Goal: Task Accomplishment & Management: Use online tool/utility

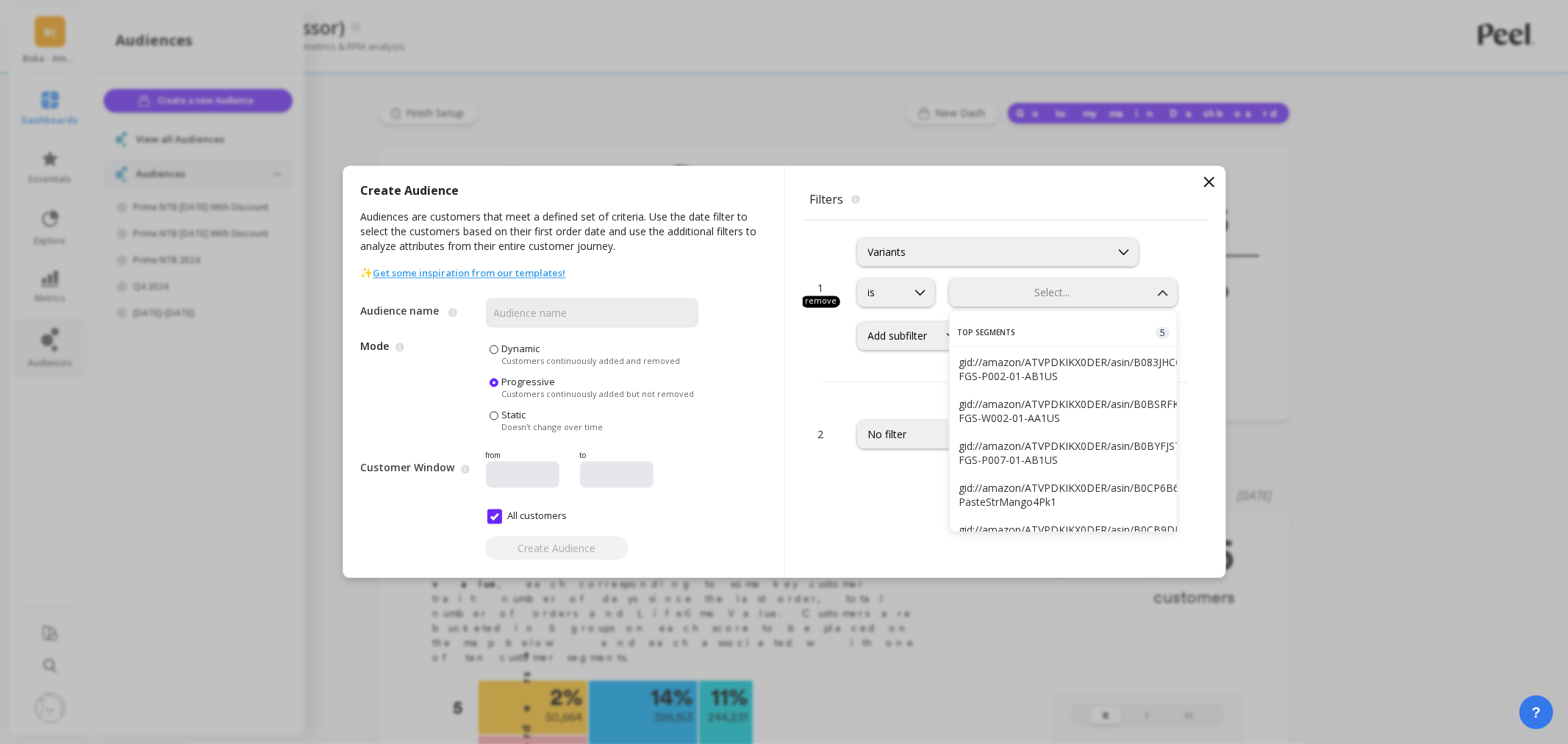
click at [1209, 180] on icon at bounding box center [1209, 182] width 9 height 9
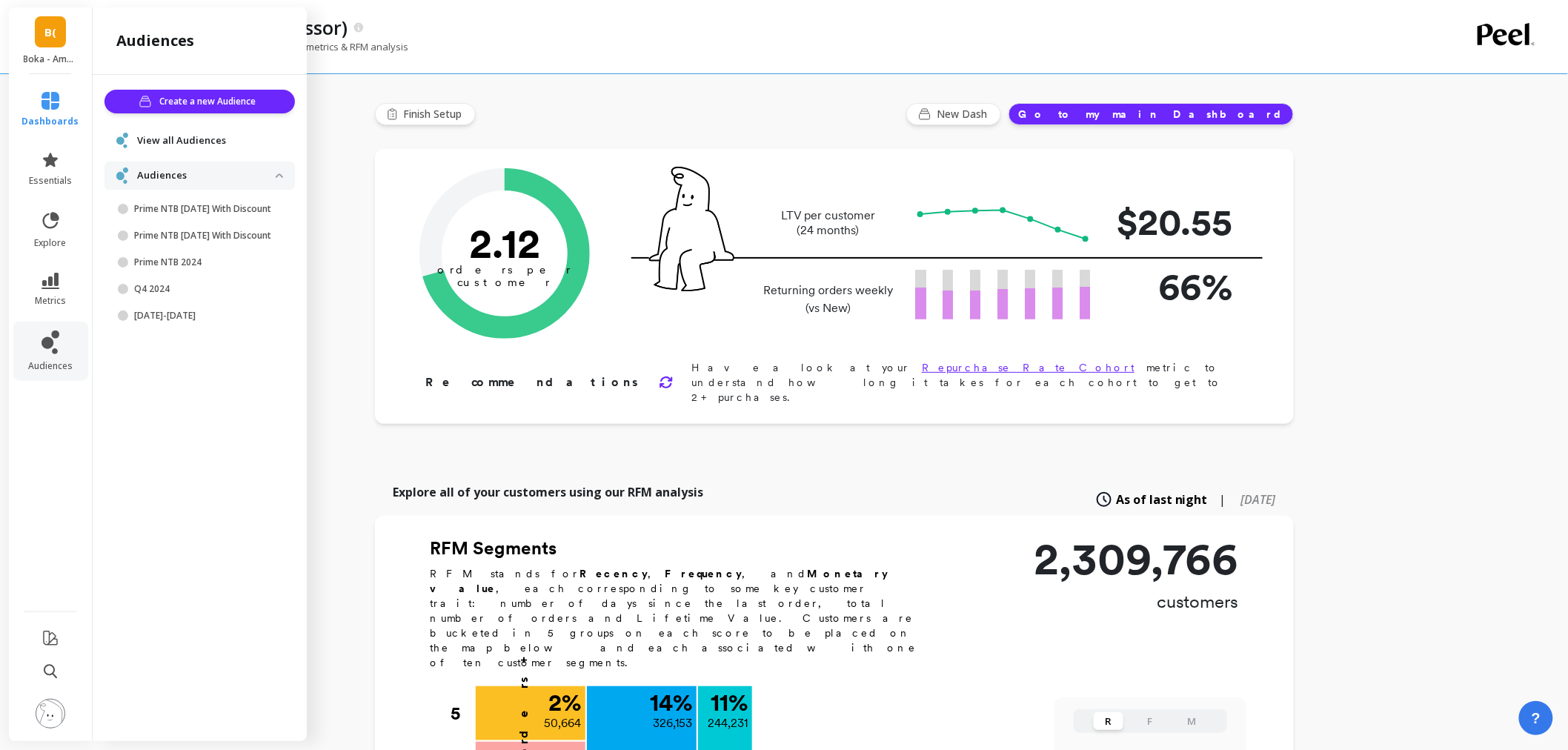
click at [51, 724] on img at bounding box center [50, 713] width 30 height 30
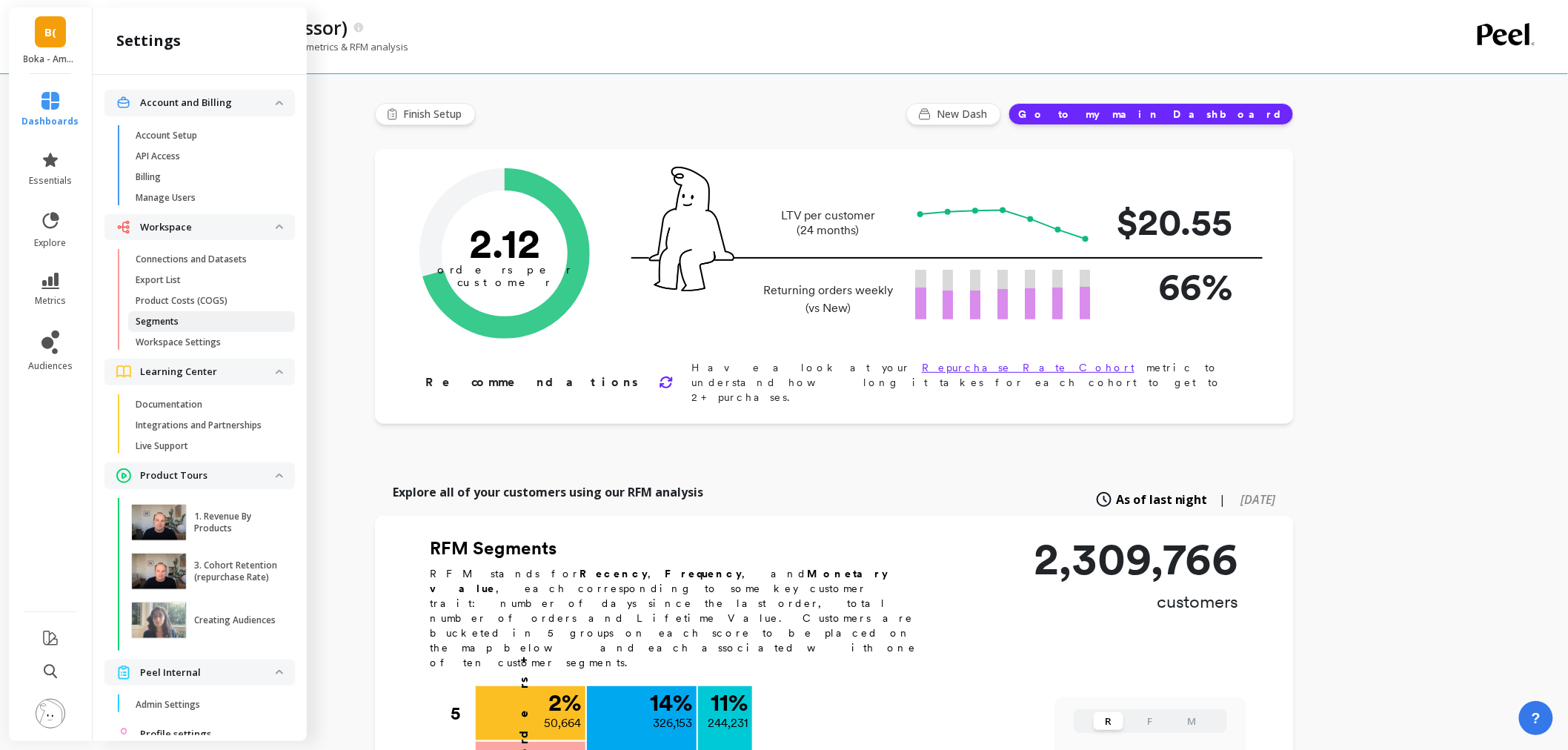
click at [187, 328] on link "Segments" at bounding box center [211, 322] width 166 height 21
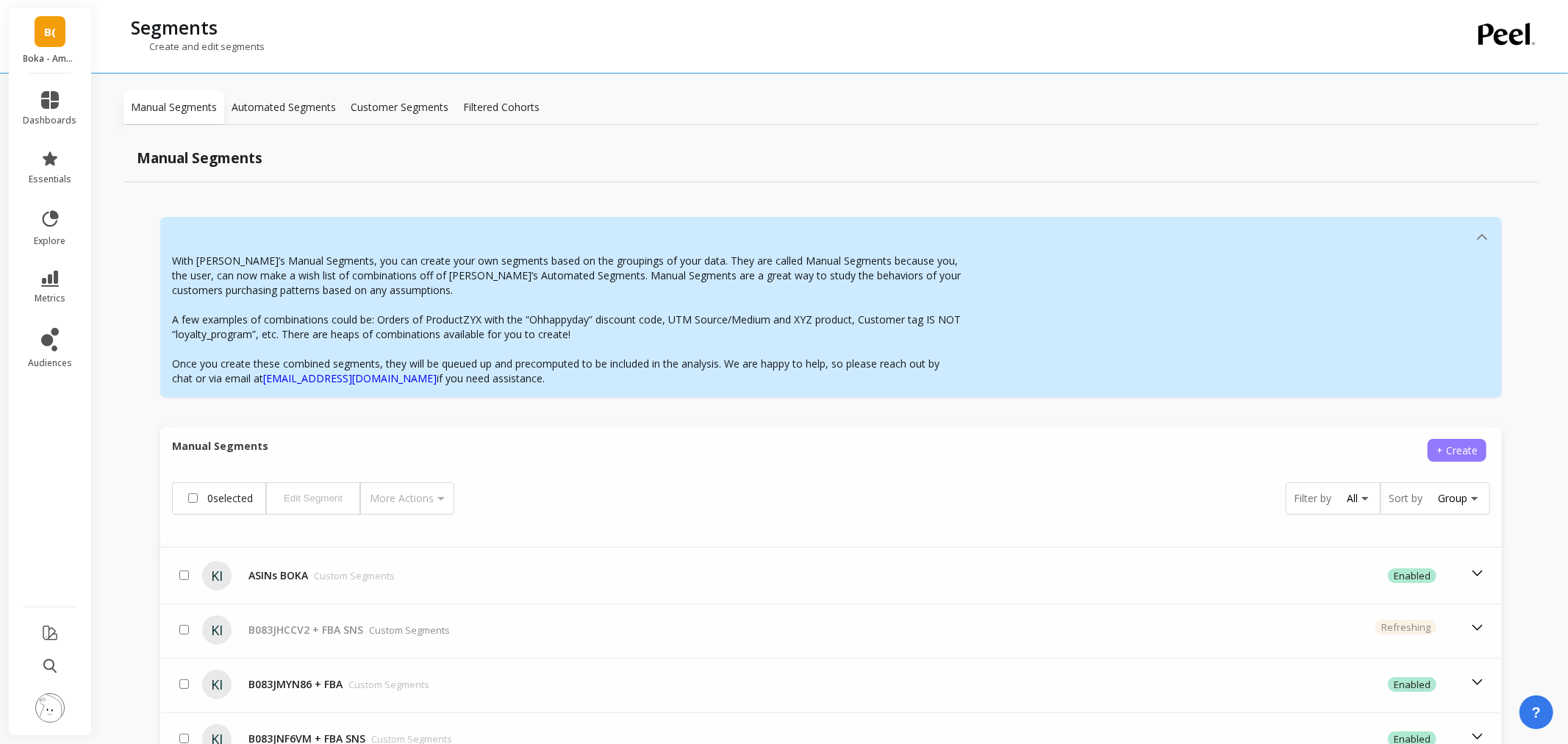
click at [1441, 452] on span "+ Create" at bounding box center [1456, 450] width 41 height 14
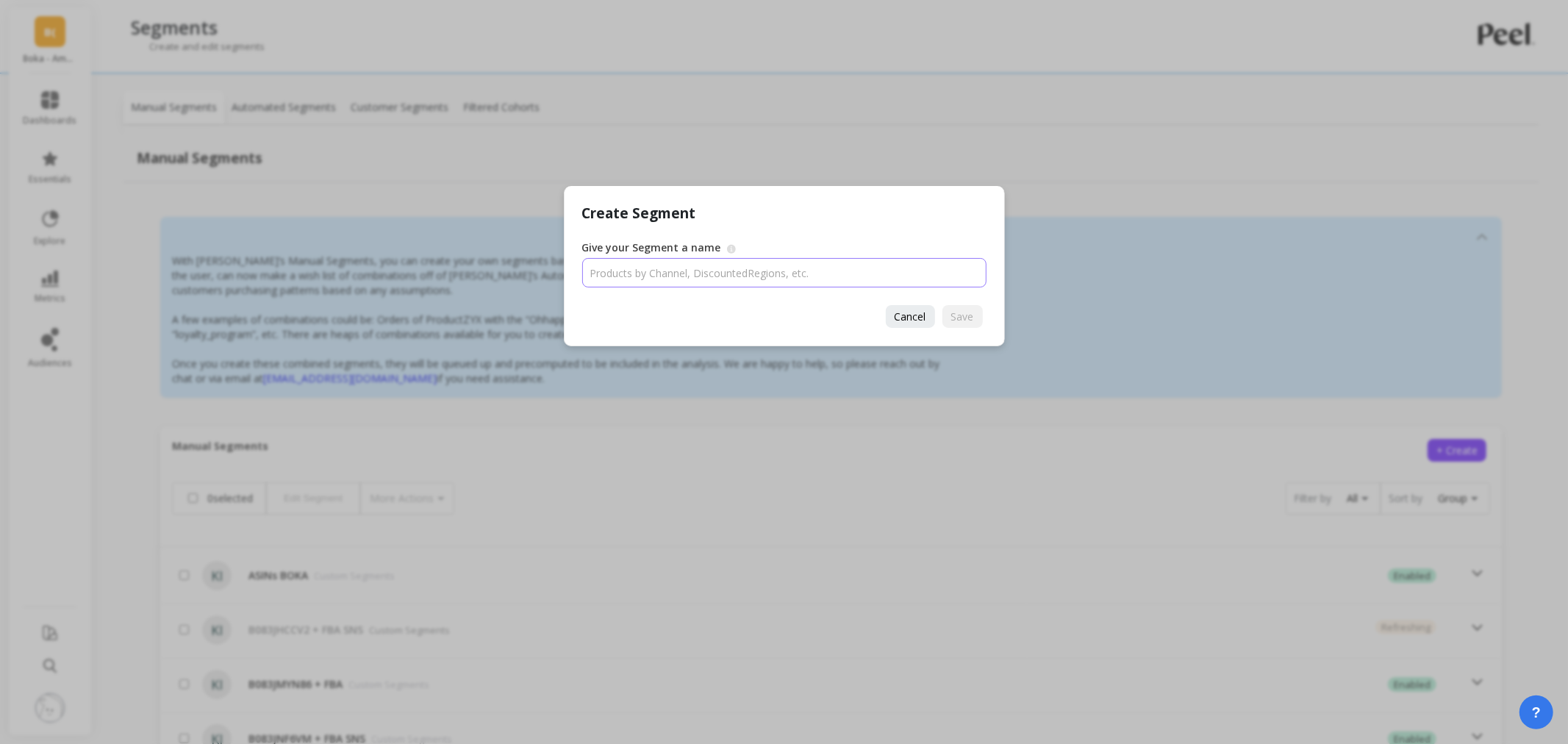
click at [698, 266] on input "Give your Segment a name" at bounding box center [784, 272] width 404 height 30
type input "kids paste +adult"
click at [964, 312] on span "Save" at bounding box center [962, 316] width 23 height 14
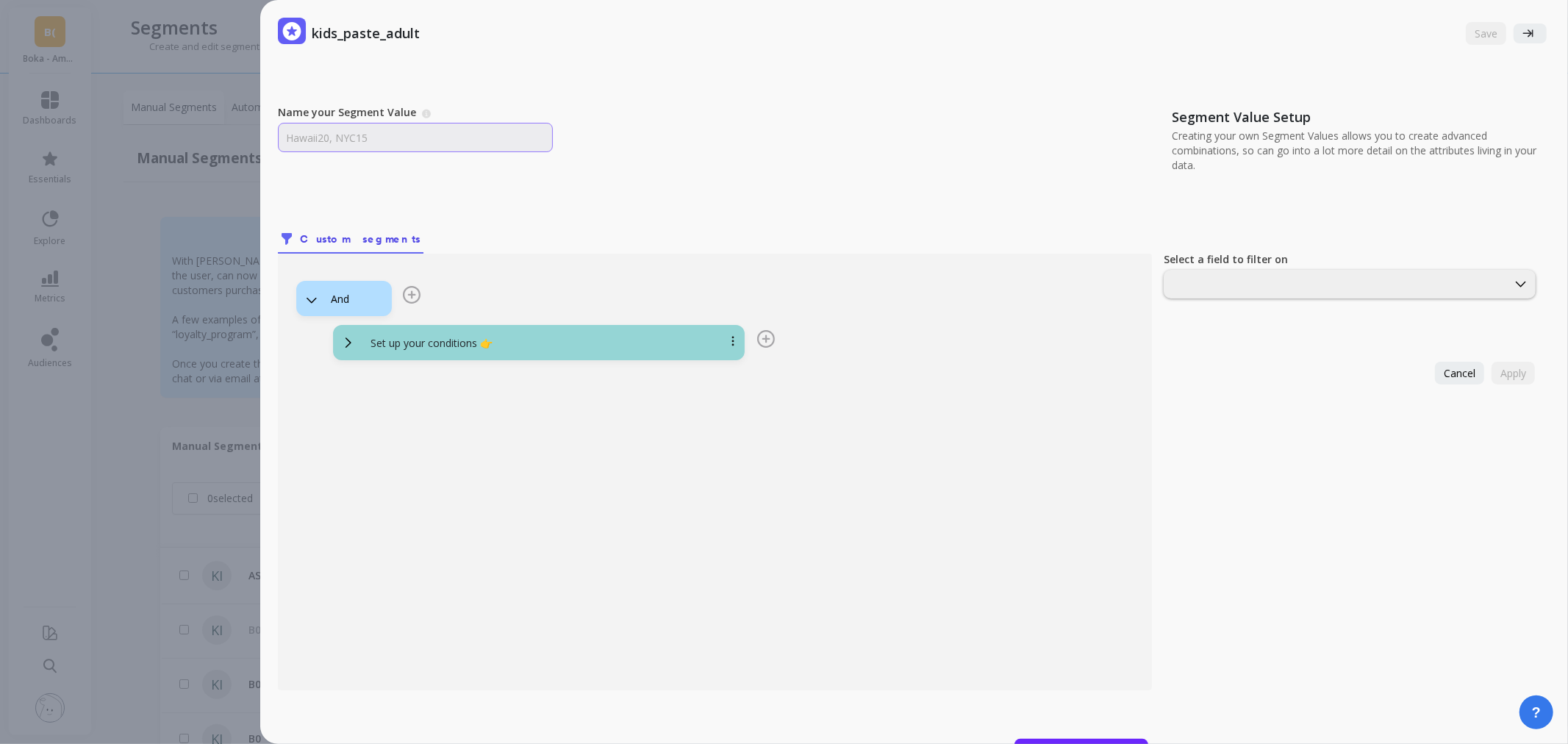
click at [403, 140] on input "Name your Segment Value" at bounding box center [415, 137] width 275 height 30
click at [402, 131] on input "Name your Segment Value" at bounding box center [415, 137] width 275 height 30
paste input "ASIN 1 PK"
type input "ASIN 1 PK"
click at [591, 208] on div "Name your Segment Value A Segment Value describes the unique segment/filter you…" at bounding box center [913, 439] width 1273 height 670
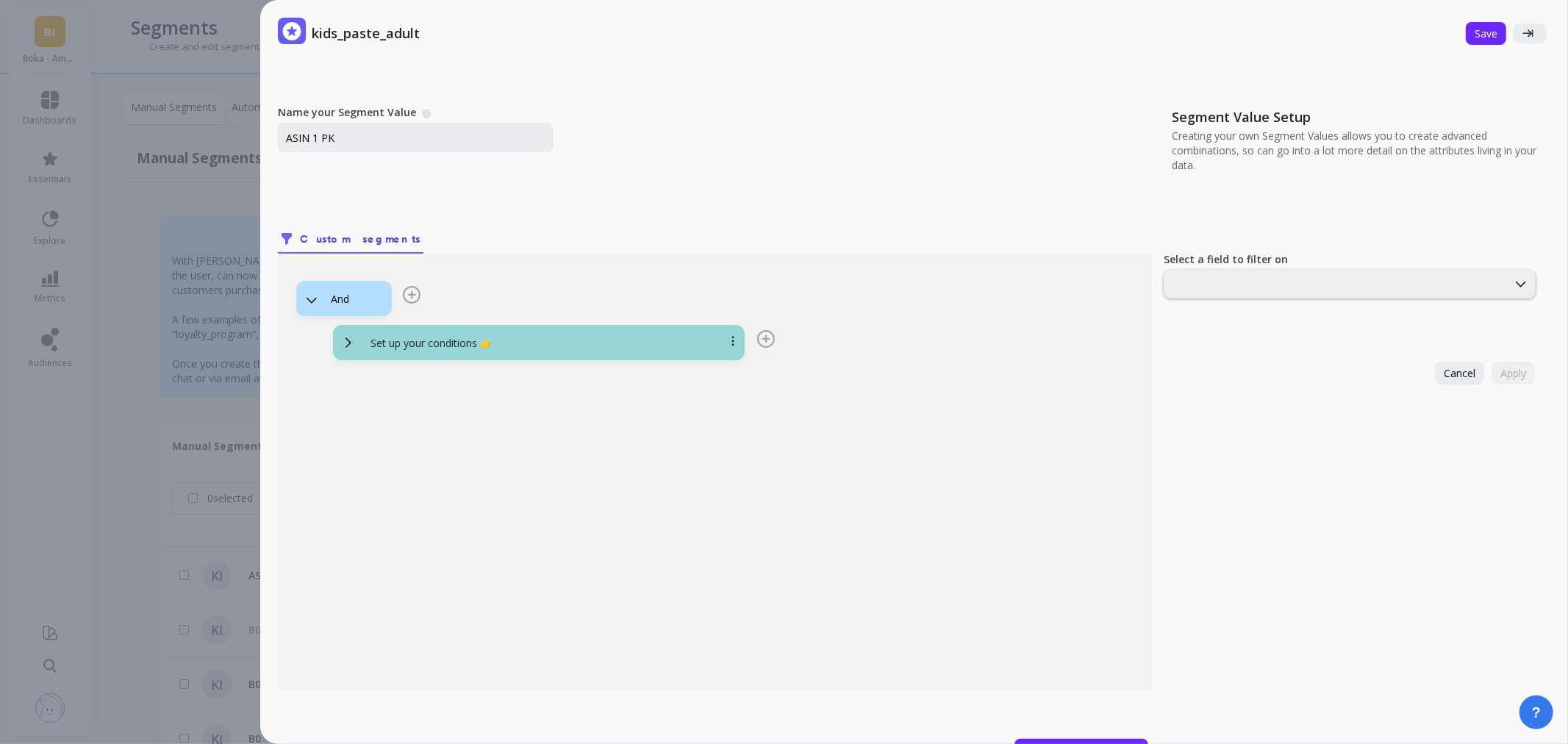
click at [350, 307] on div "And" at bounding box center [344, 298] width 95 height 35
click at [307, 295] on icon at bounding box center [312, 300] width 16 height 16
click at [332, 295] on div "And" at bounding box center [352, 299] width 43 height 14
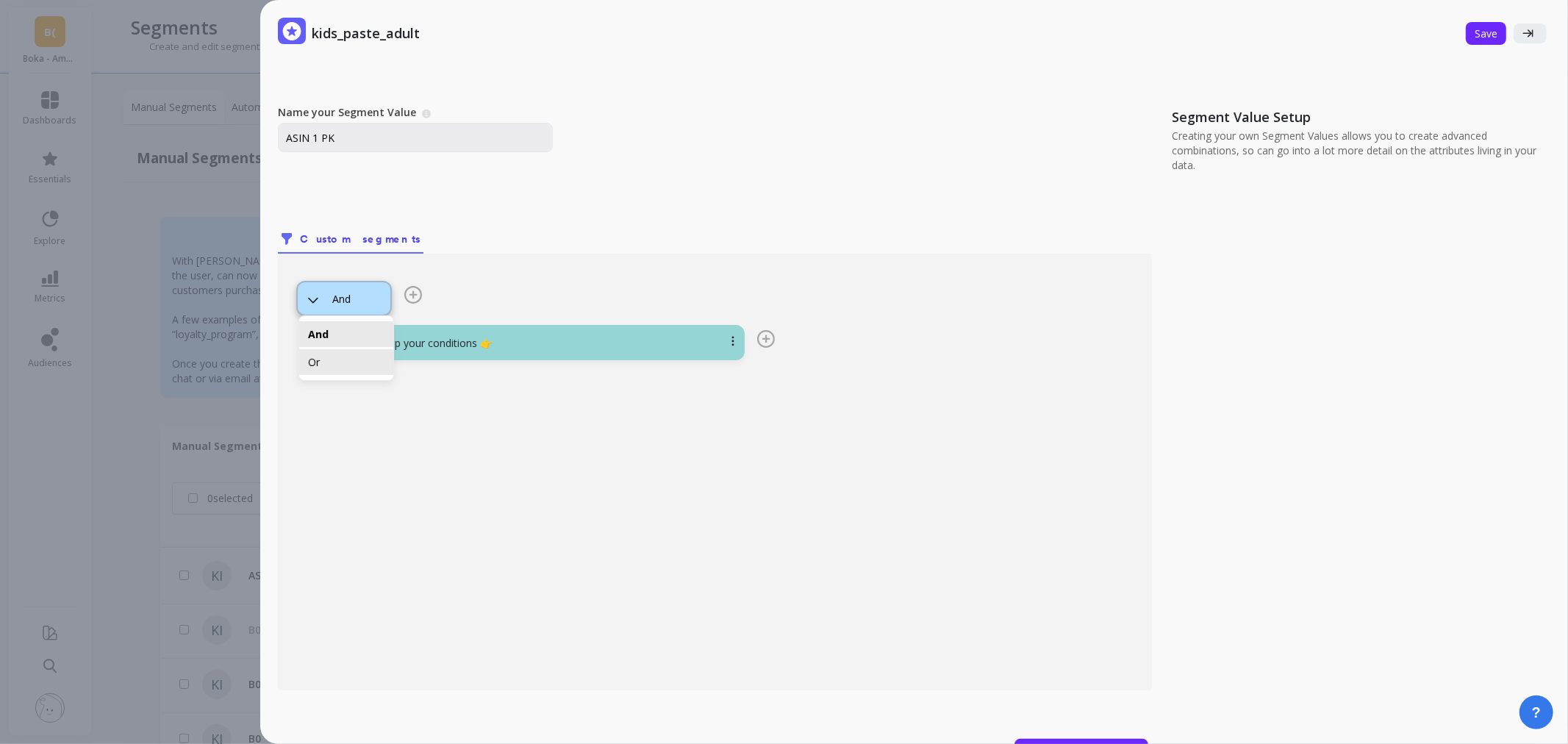
click at [373, 372] on div "Or" at bounding box center [346, 362] width 94 height 26
click at [514, 332] on div "Set up your conditions 👉" at bounding box center [539, 342] width 412 height 35
click at [527, 348] on div "Set up your conditions 👉" at bounding box center [556, 343] width 396 height 14
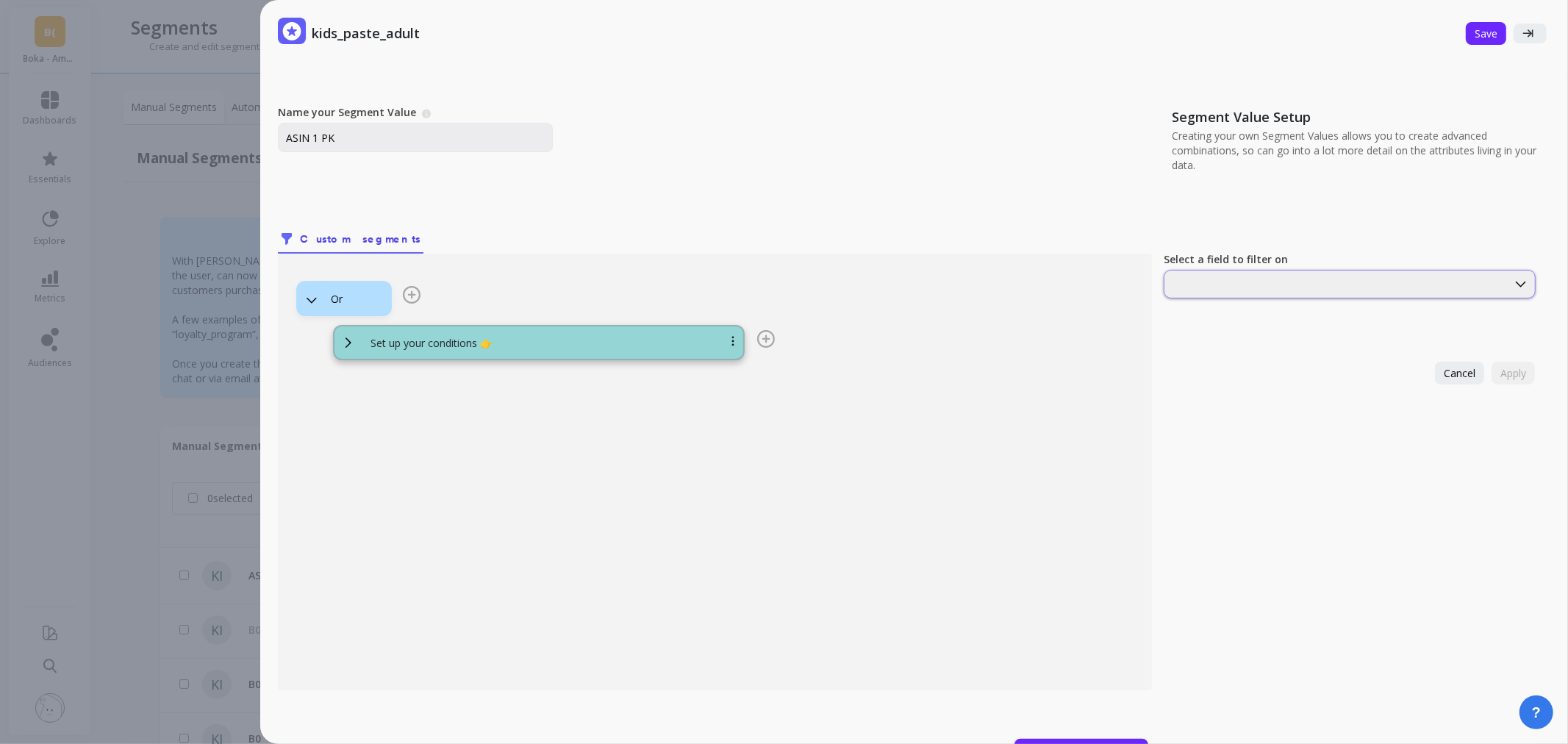
click at [1222, 293] on div at bounding box center [1349, 284] width 372 height 29
click at [1202, 358] on div "Asin" at bounding box center [1349, 348] width 370 height 26
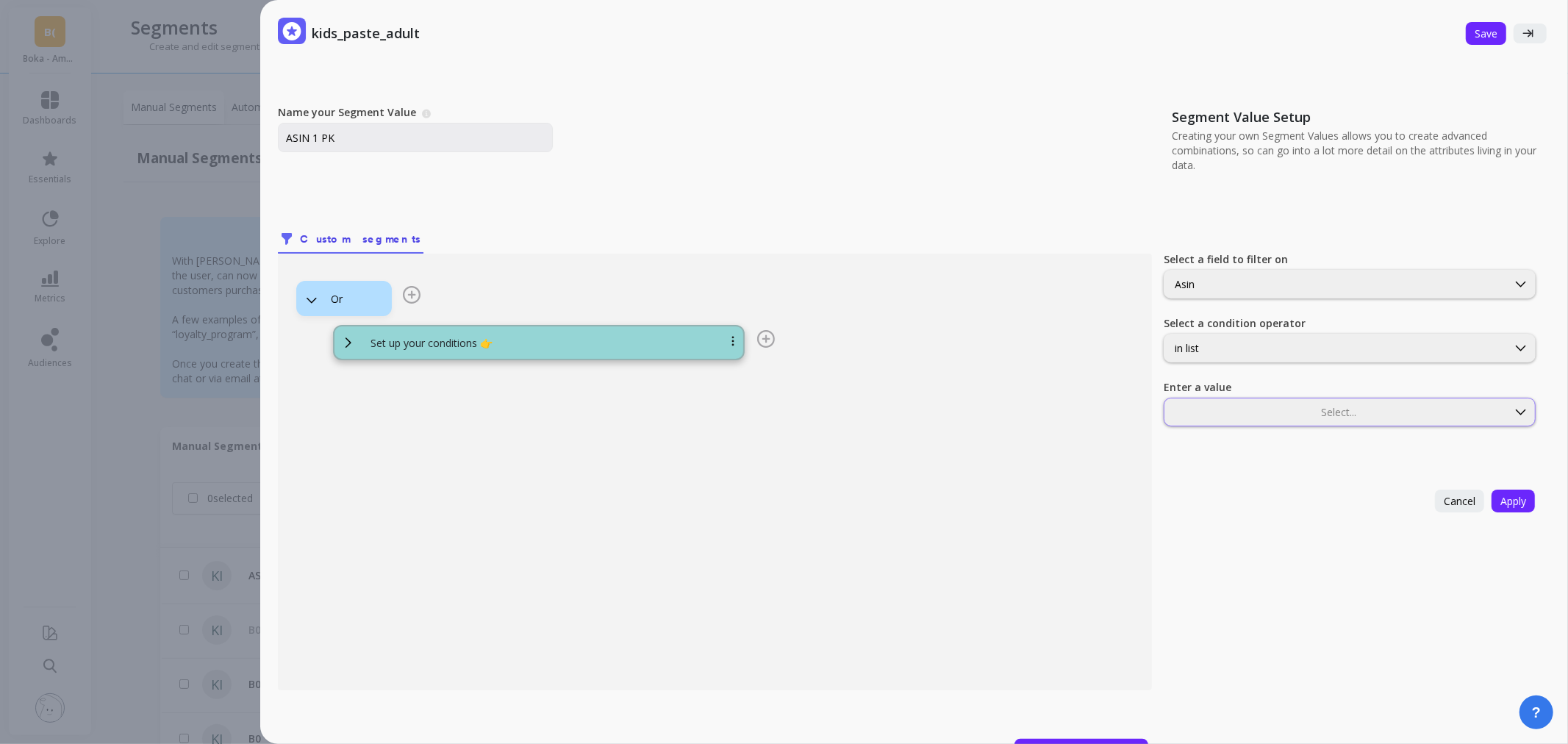
click at [1228, 402] on div "Select..." at bounding box center [1349, 412] width 372 height 29
type input "B083JHCCV2"
click at [1197, 459] on div "B083JHCCV2" at bounding box center [1349, 448] width 370 height 26
click at [1517, 503] on button "Apply" at bounding box center [1513, 501] width 43 height 23
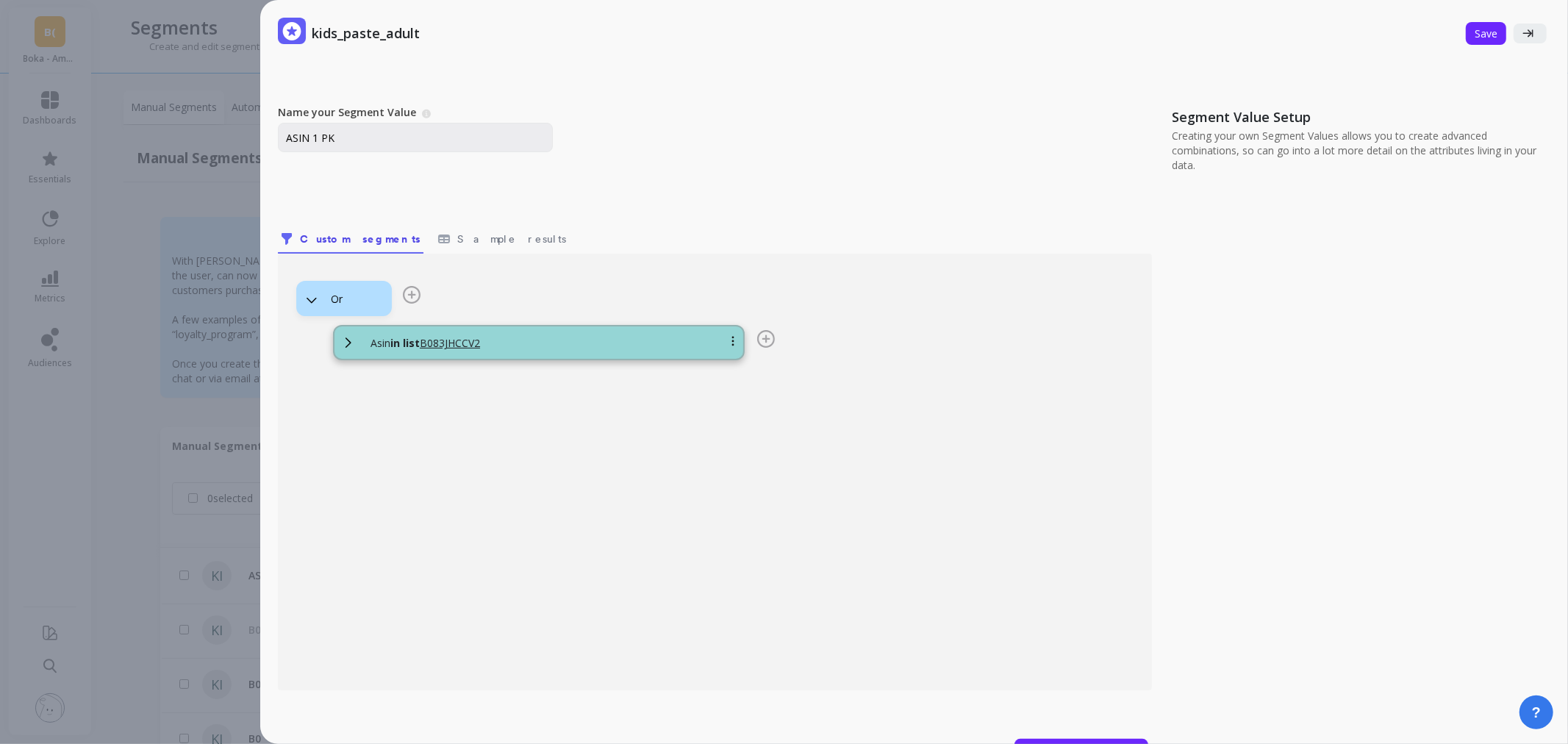
click at [760, 334] on icon at bounding box center [765, 339] width 18 height 18
click at [691, 333] on button "Add Condition" at bounding box center [663, 335] width 73 height 15
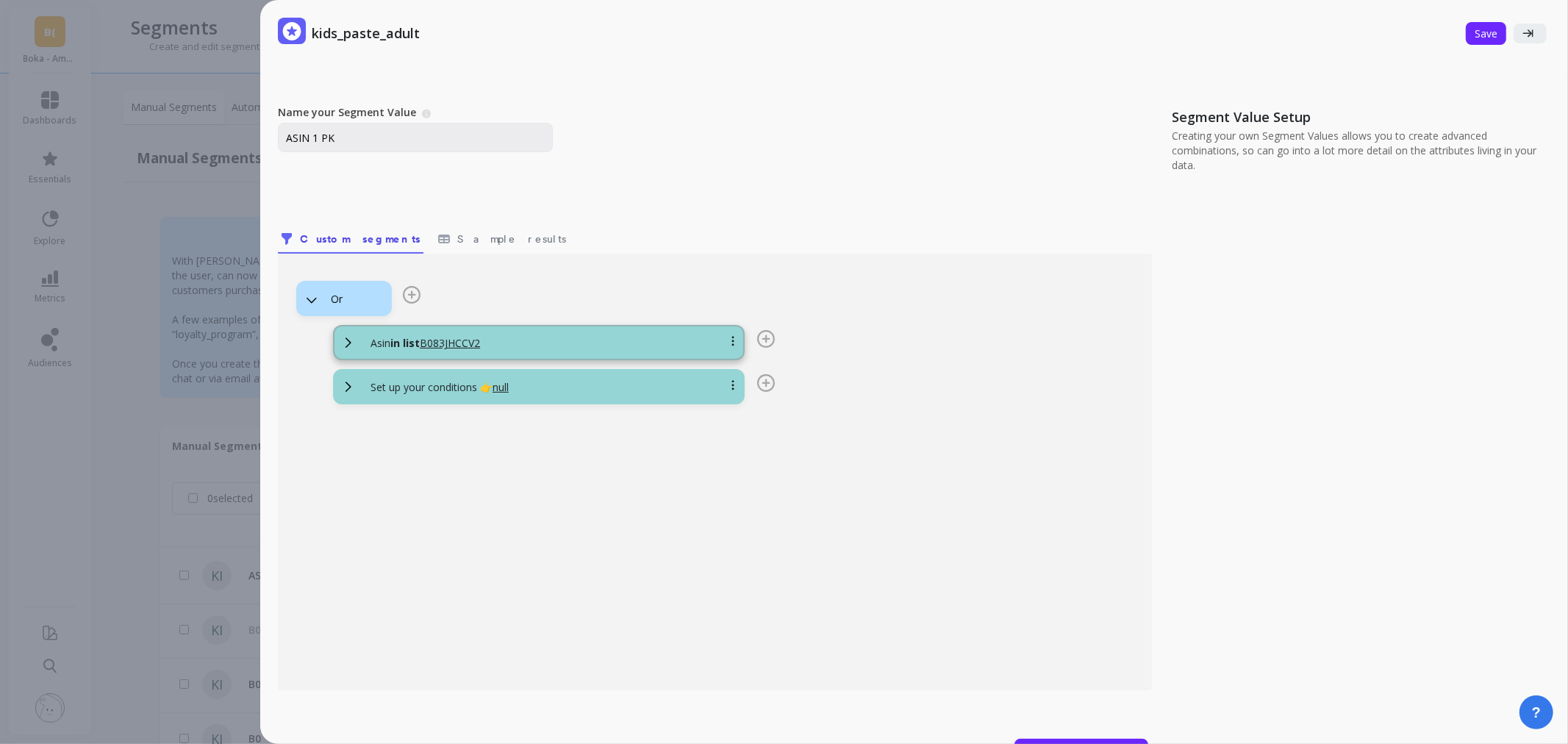
click at [726, 384] on div "Set up your conditions 👉 null" at bounding box center [556, 386] width 396 height 14
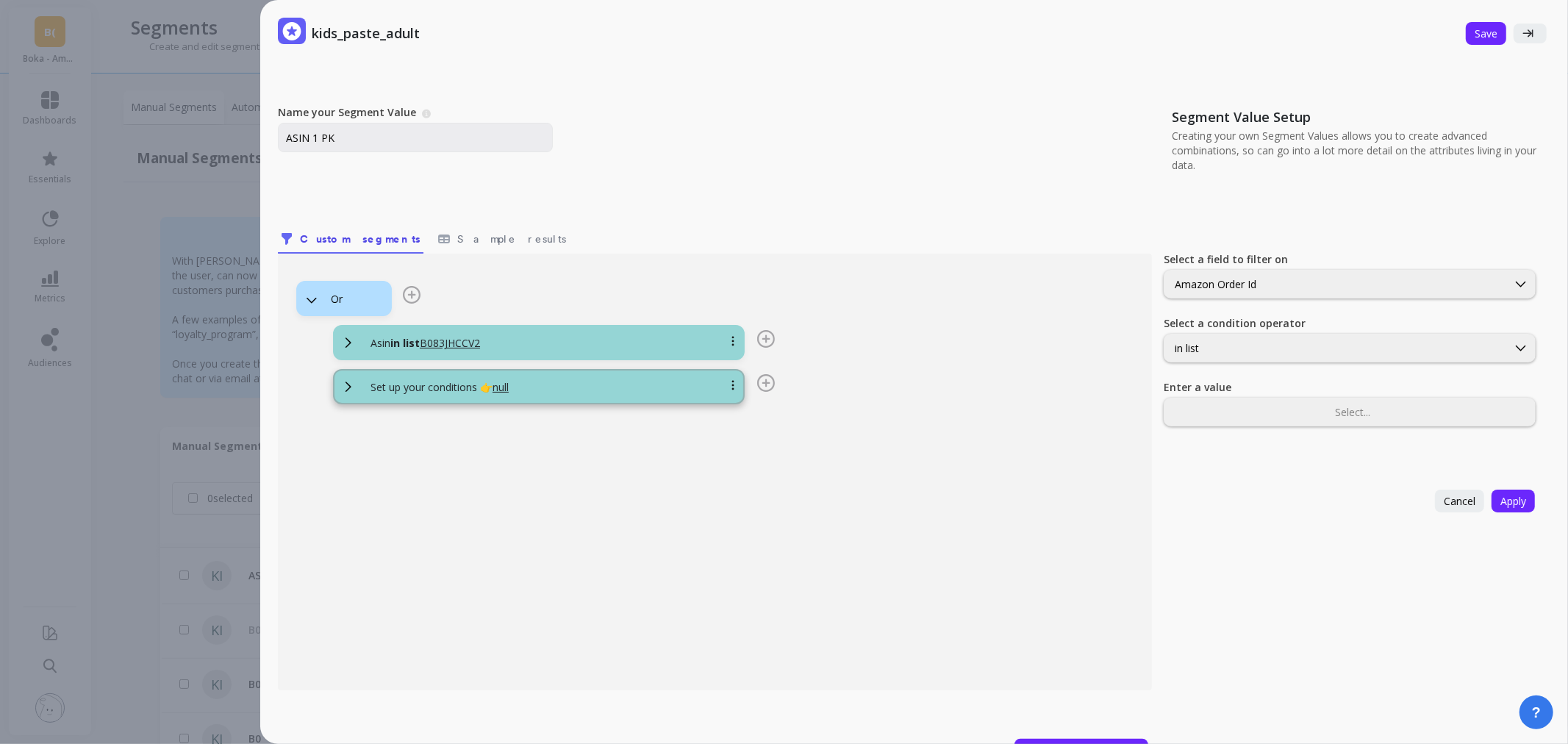
click at [730, 384] on div at bounding box center [753, 390] width 44 height 26
click at [732, 383] on icon at bounding box center [732, 385] width 3 height 10
click at [695, 380] on button "Delete" at bounding box center [689, 386] width 49 height 15
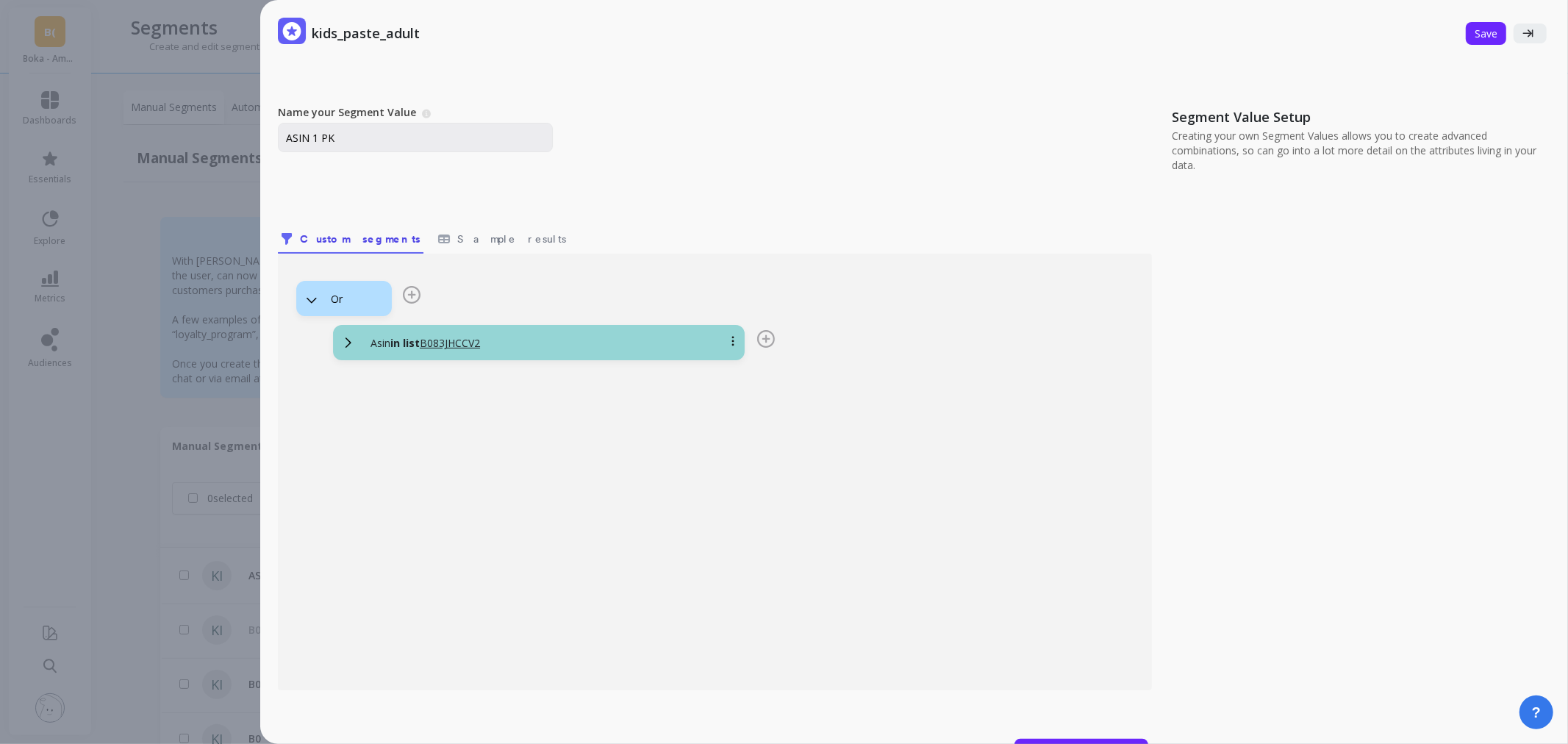
click at [770, 342] on icon at bounding box center [765, 339] width 18 height 18
click at [693, 346] on button "Add Logic" at bounding box center [663, 350] width 73 height 15
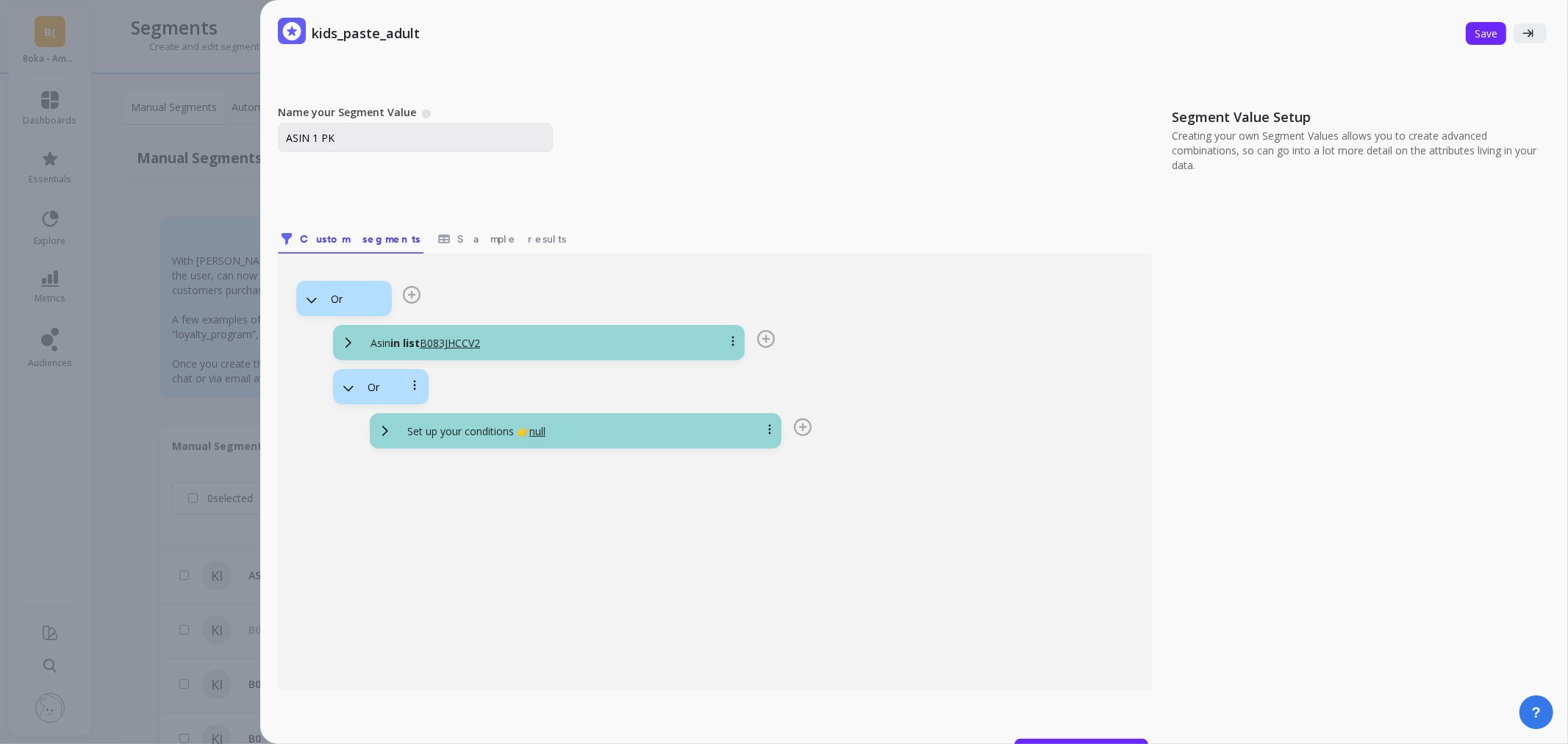
click at [497, 335] on span "Asin in list B083JHCCV2" at bounding box center [539, 342] width 396 height 18
click at [575, 331] on div "Asin in list B083JHCCV2" at bounding box center [539, 342] width 412 height 35
click at [444, 339] on u "B083JHCCV2" at bounding box center [449, 343] width 60 height 14
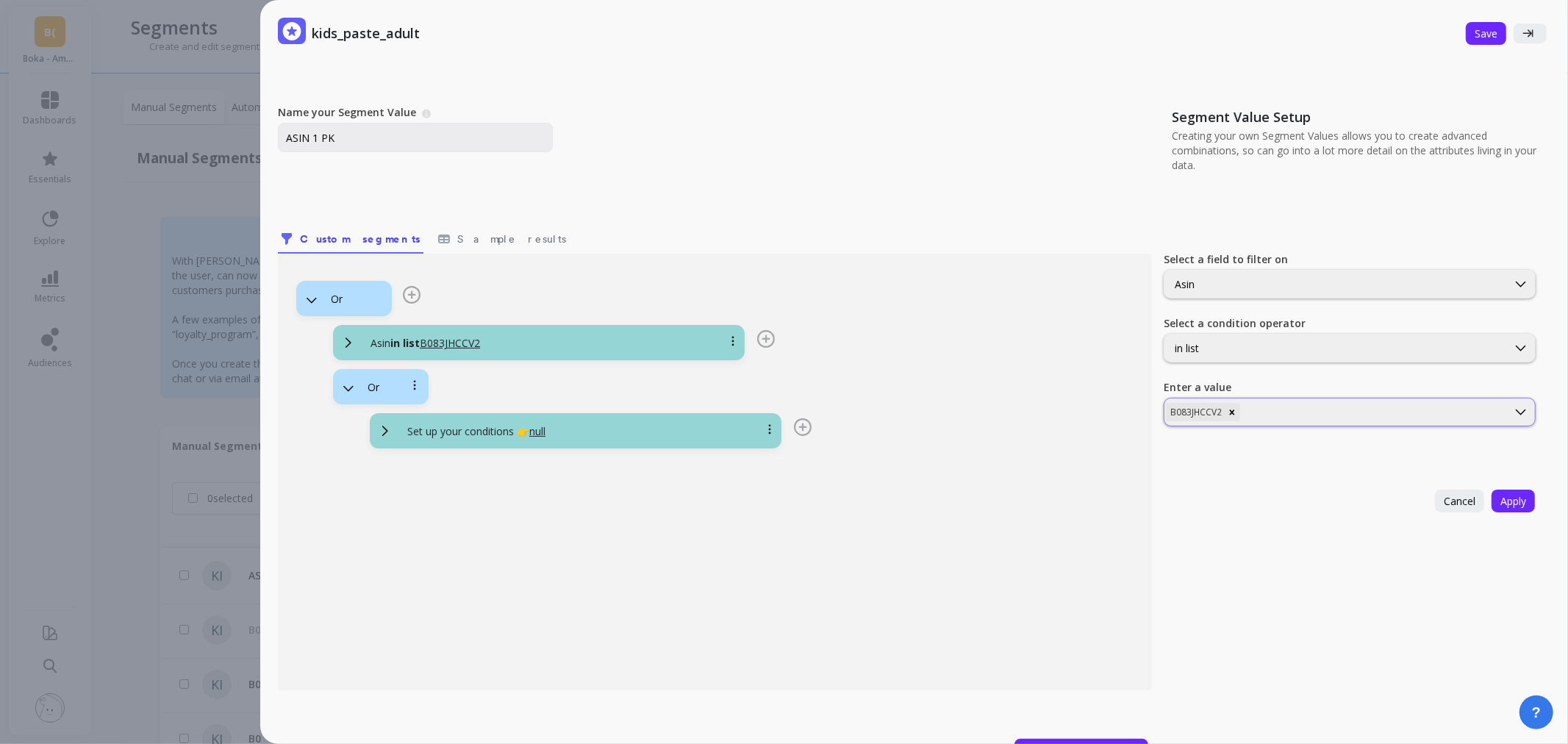
click at [1257, 406] on div at bounding box center [1374, 412] width 262 height 14
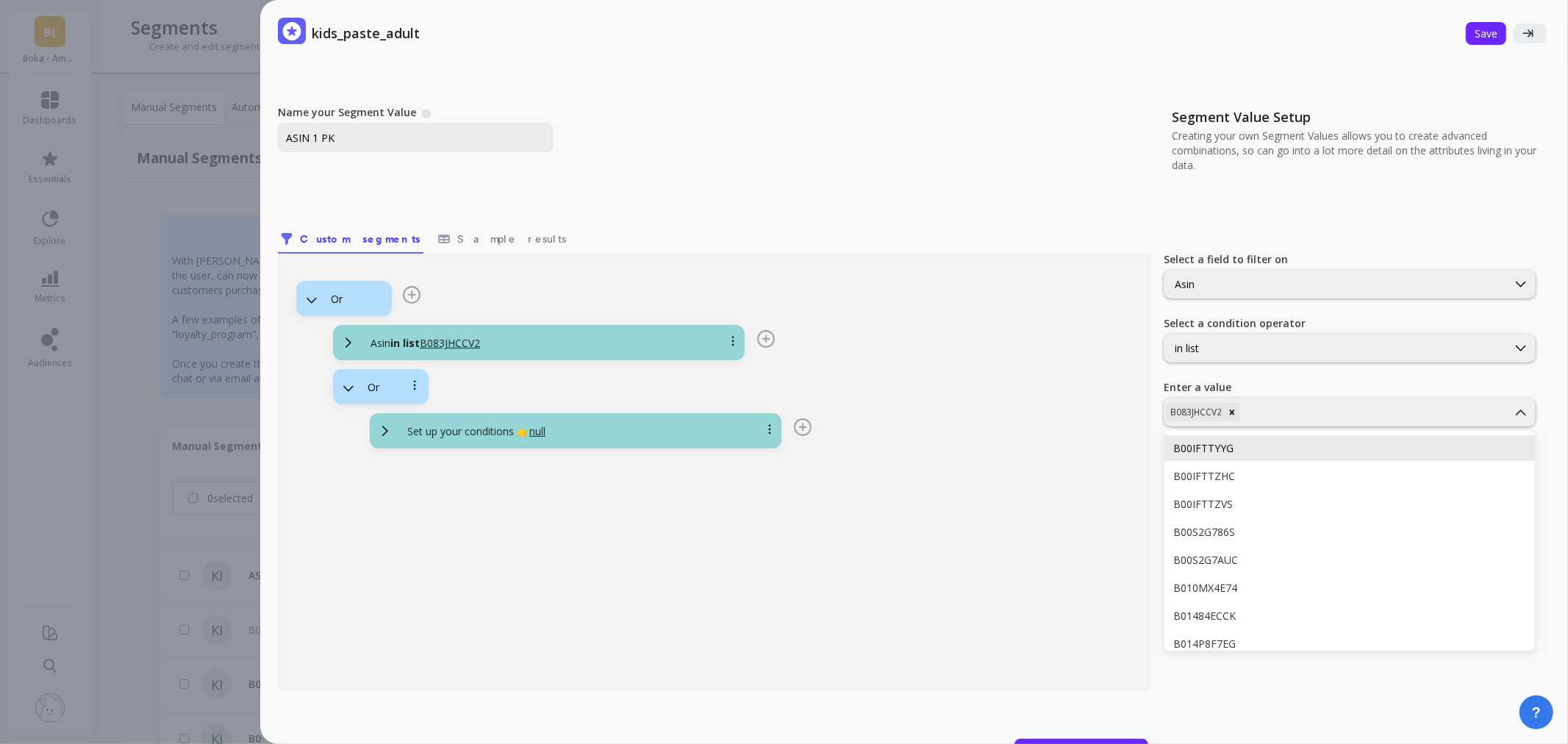
paste input "B0CP6B6P56"
type input "B0CP6B6P56"
click at [1284, 445] on div "B0CP6B6P56" at bounding box center [1349, 448] width 352 height 14
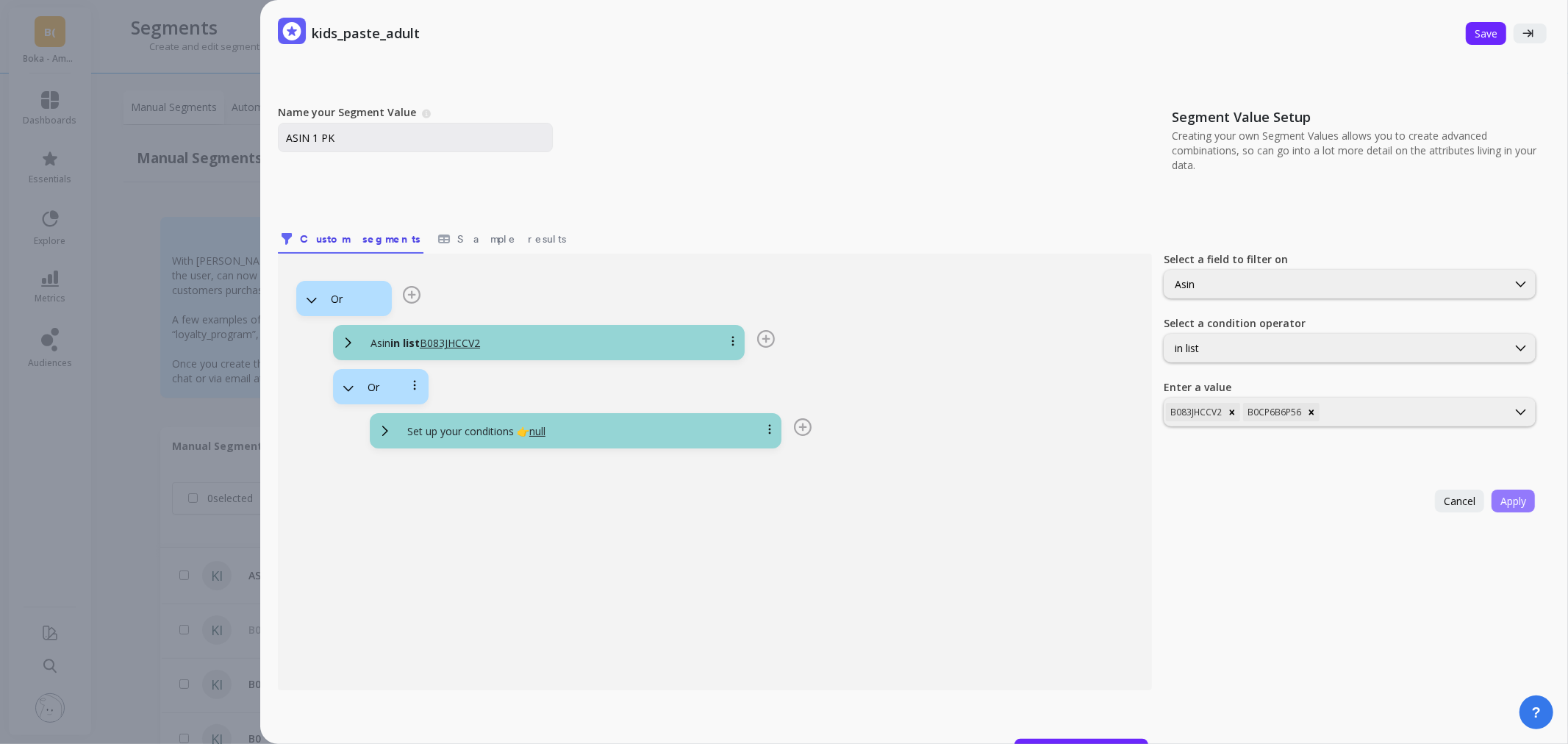
click at [1500, 497] on span "Apply" at bounding box center [1513, 501] width 26 height 14
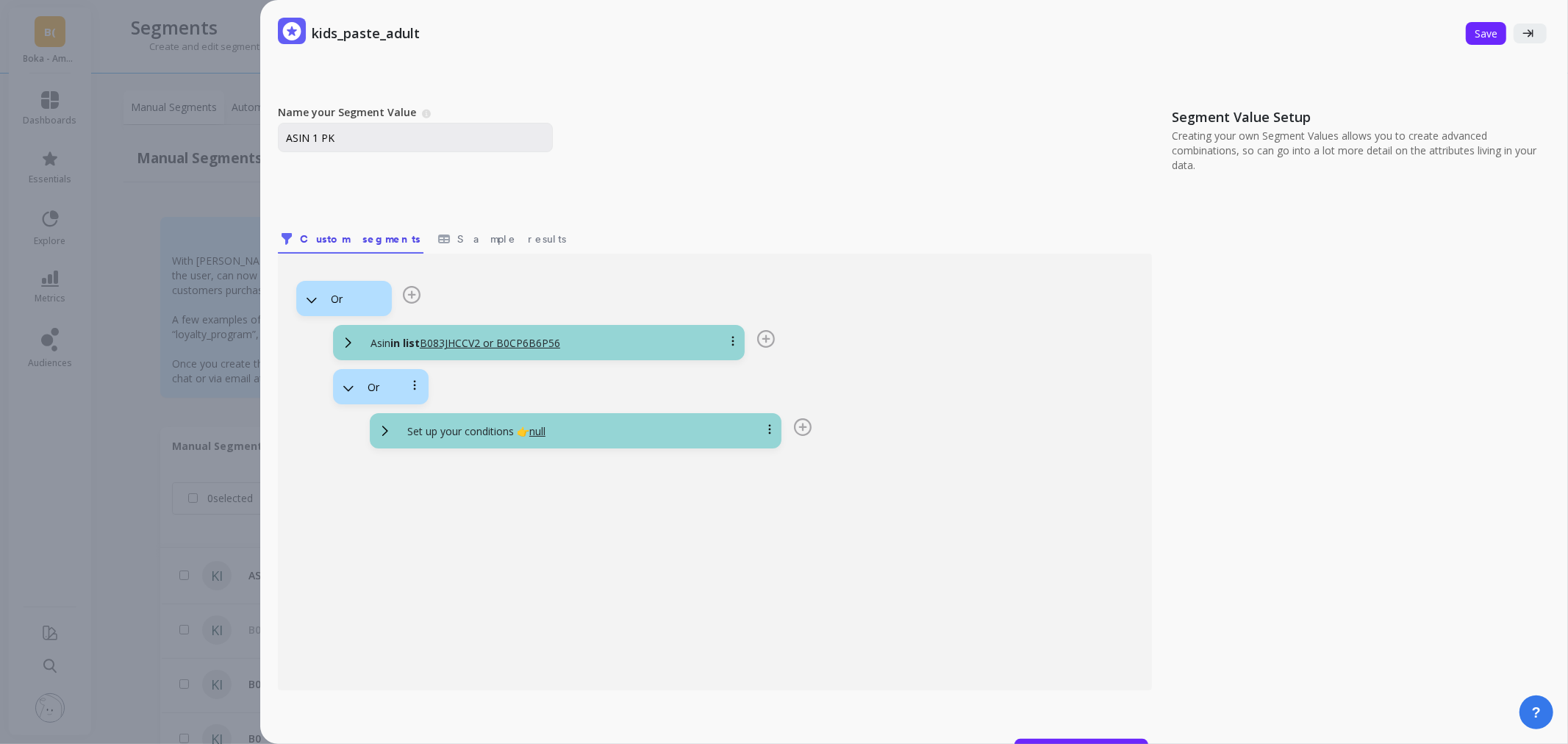
click at [578, 428] on div "Set up your conditions 👉 null" at bounding box center [593, 431] width 396 height 14
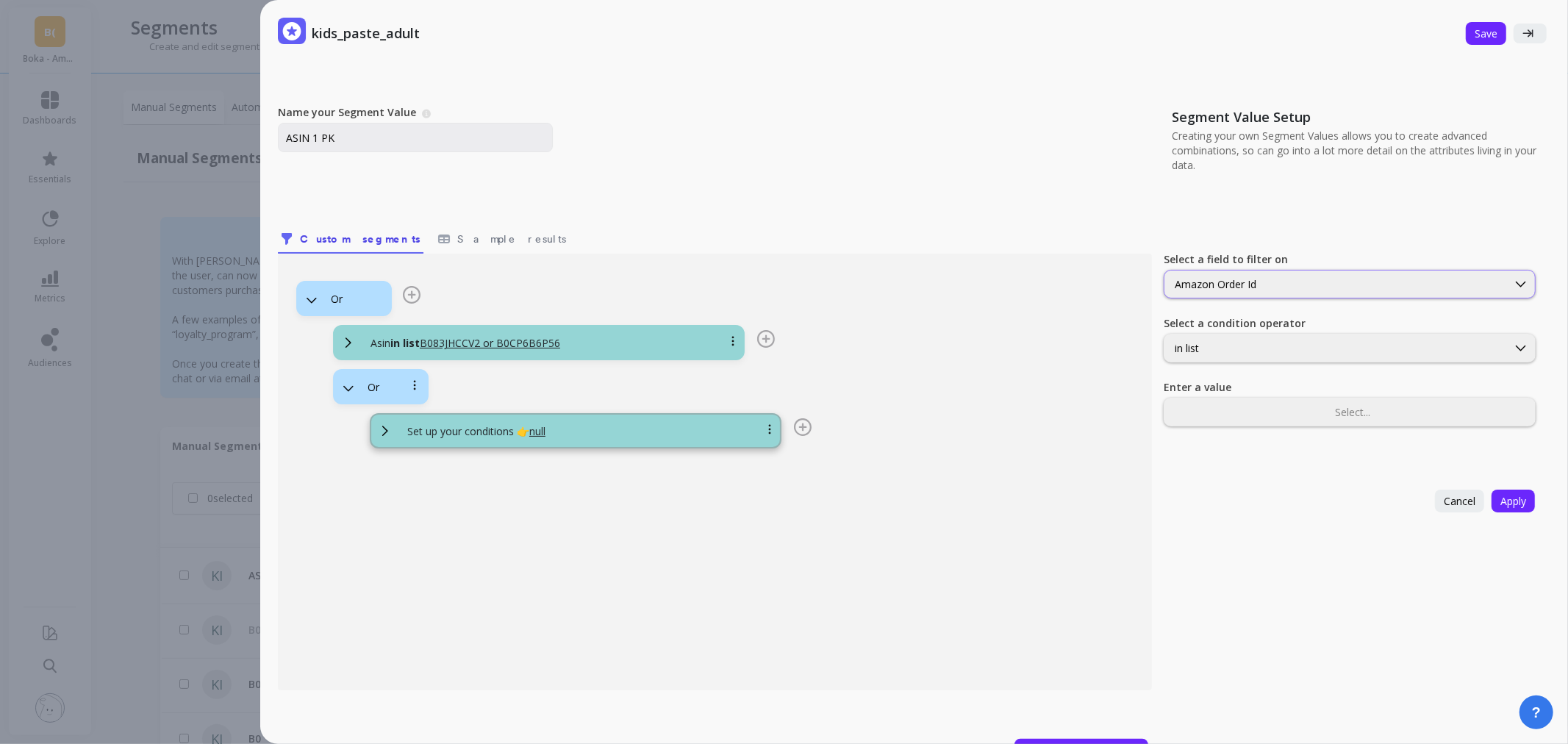
click at [1296, 278] on div "Amazon Order Id" at bounding box center [1336, 284] width 322 height 14
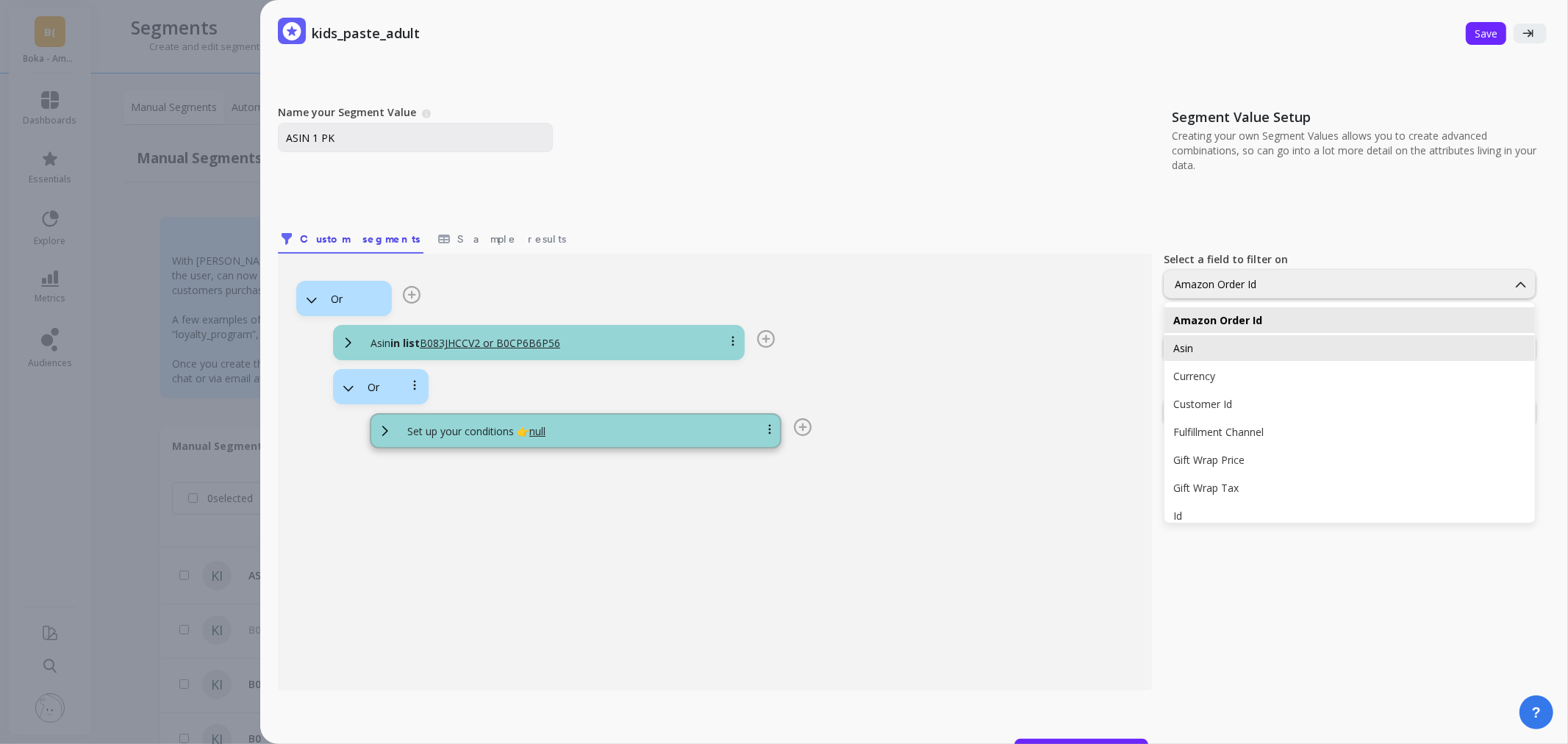
click at [1246, 347] on div "Asin" at bounding box center [1349, 348] width 352 height 14
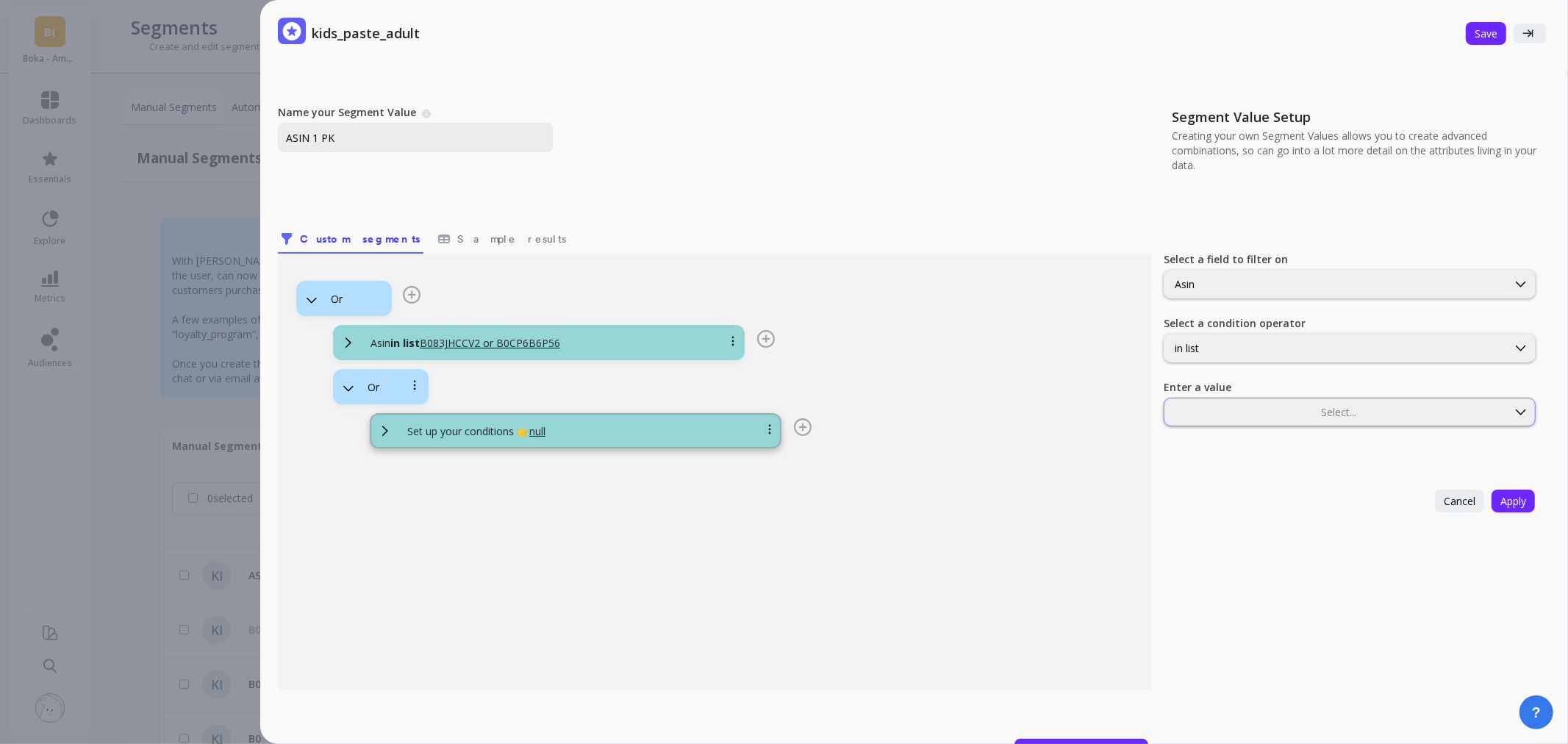
click at [1217, 415] on div at bounding box center [1335, 412] width 340 height 14
type input "B083JHCCV2"
click at [1207, 444] on div "B083JHCCV2" at bounding box center [1349, 448] width 352 height 14
click at [1273, 415] on div at bounding box center [1374, 412] width 262 height 14
type input "B09XSNNMPC"
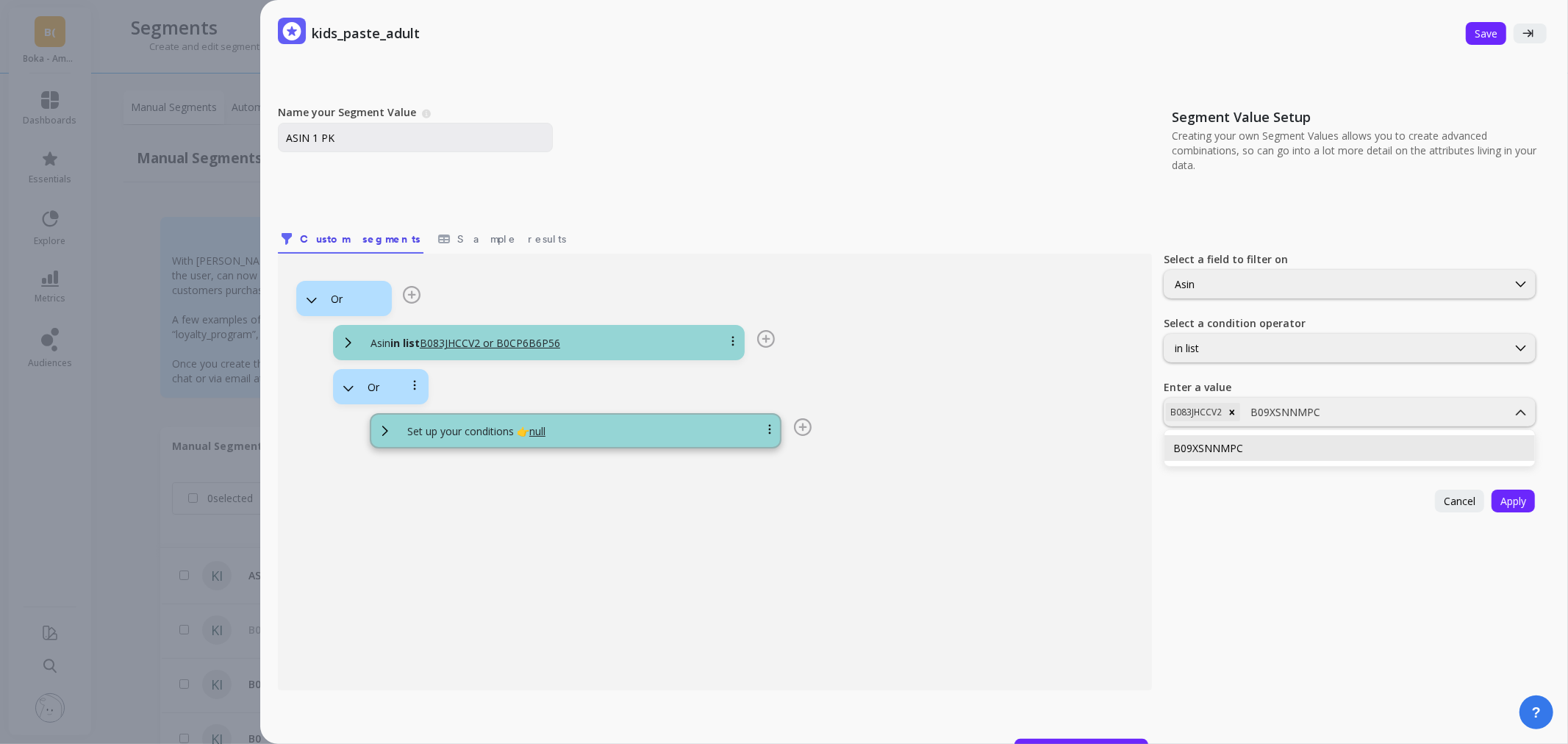
click at [1226, 454] on div "B09XSNNMPC" at bounding box center [1349, 448] width 352 height 14
click at [1500, 500] on span "Apply" at bounding box center [1513, 501] width 26 height 14
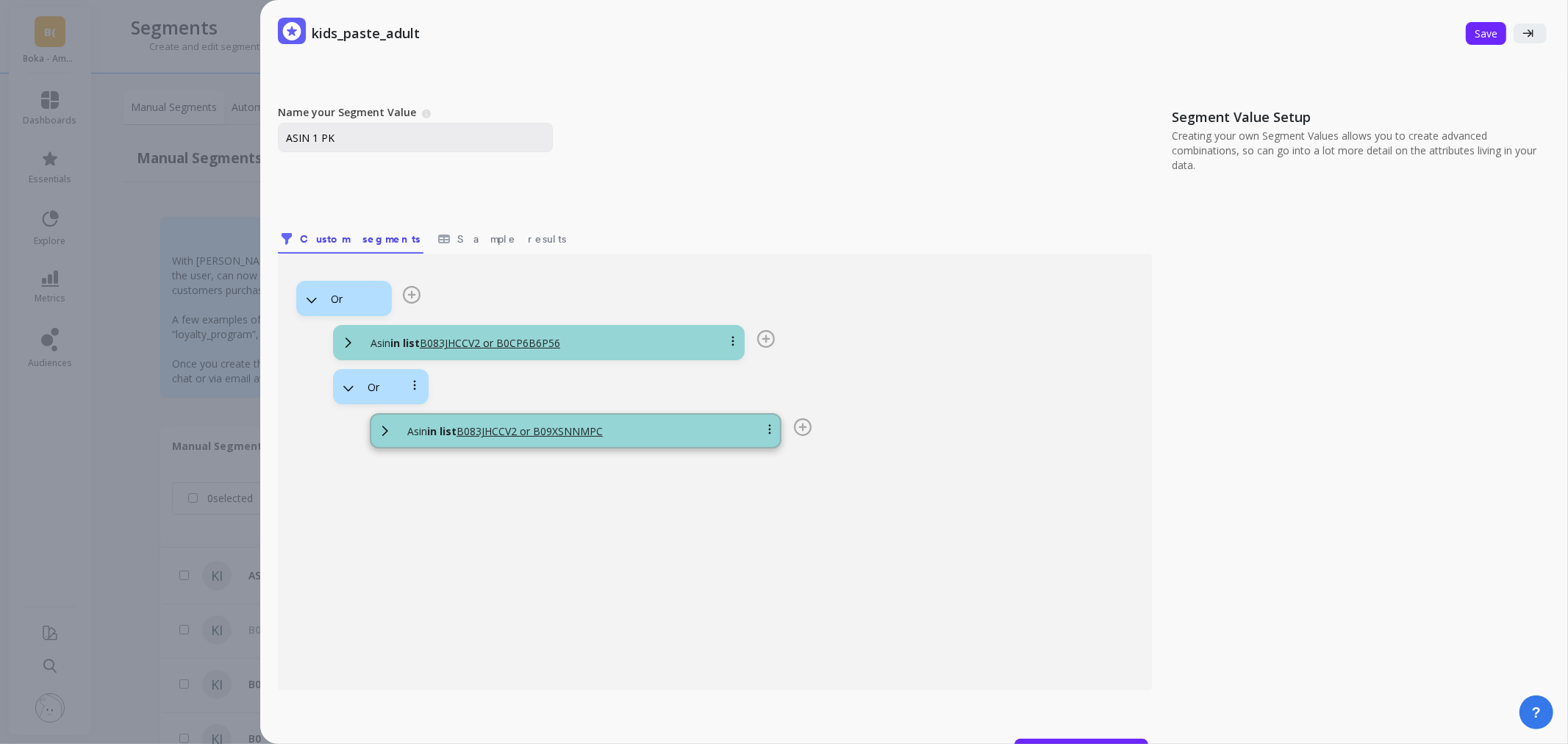
click at [807, 429] on icon at bounding box center [802, 426] width 18 height 18
click at [720, 438] on button "Add Logic" at bounding box center [701, 438] width 73 height 15
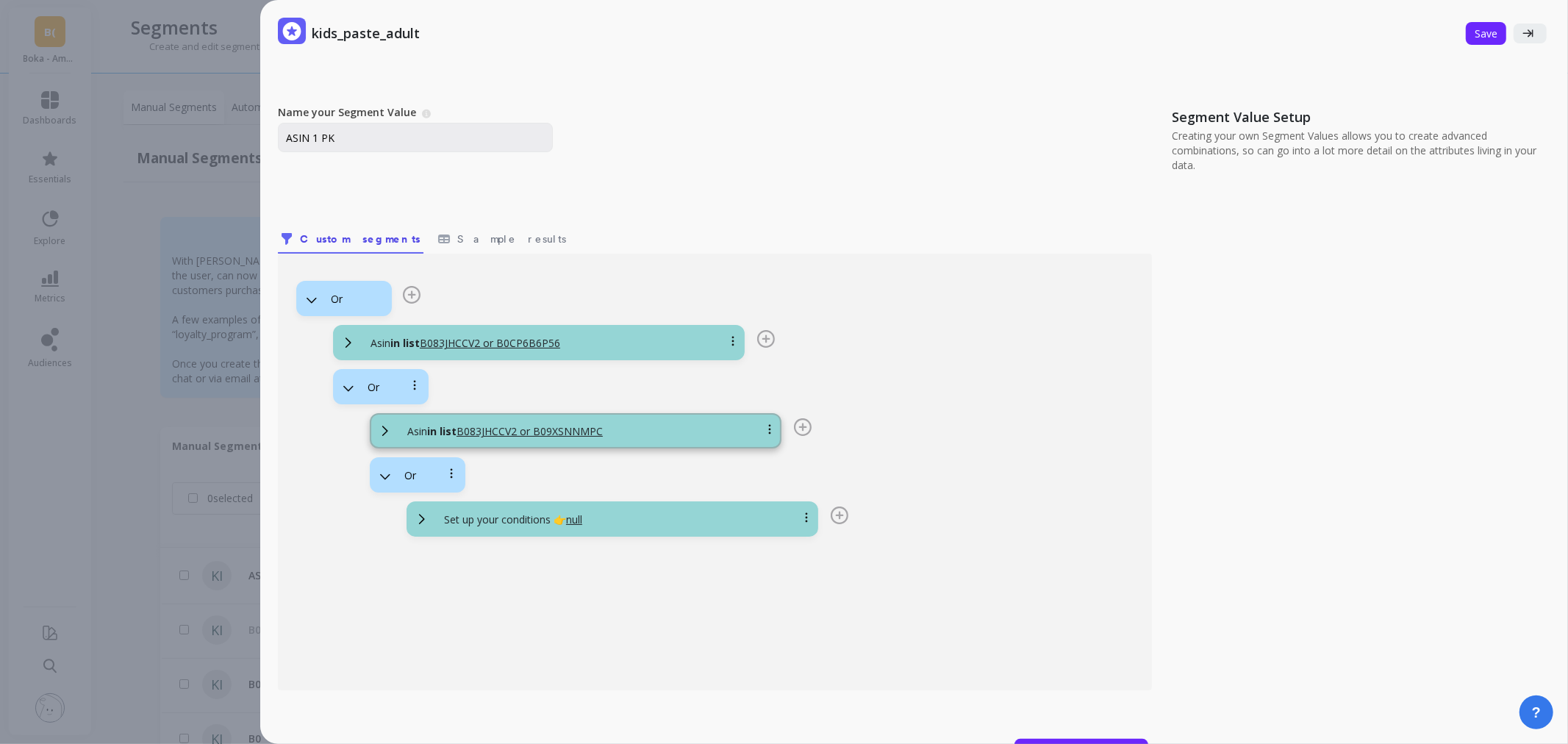
click at [535, 525] on p "Set up your conditions 👉 null" at bounding box center [513, 519] width 138 height 14
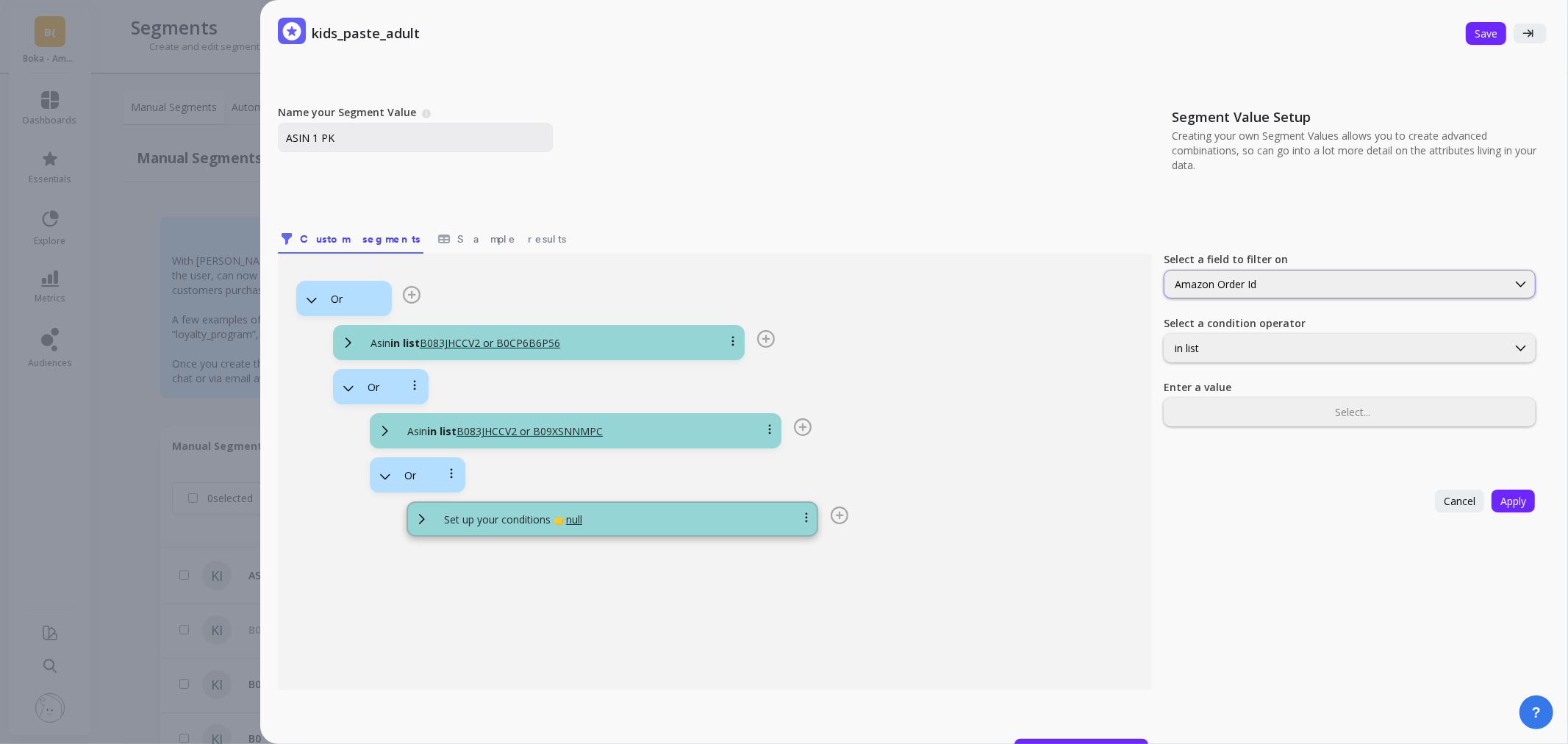
click at [1299, 289] on div "Amazon Order Id" at bounding box center [1336, 284] width 322 height 14
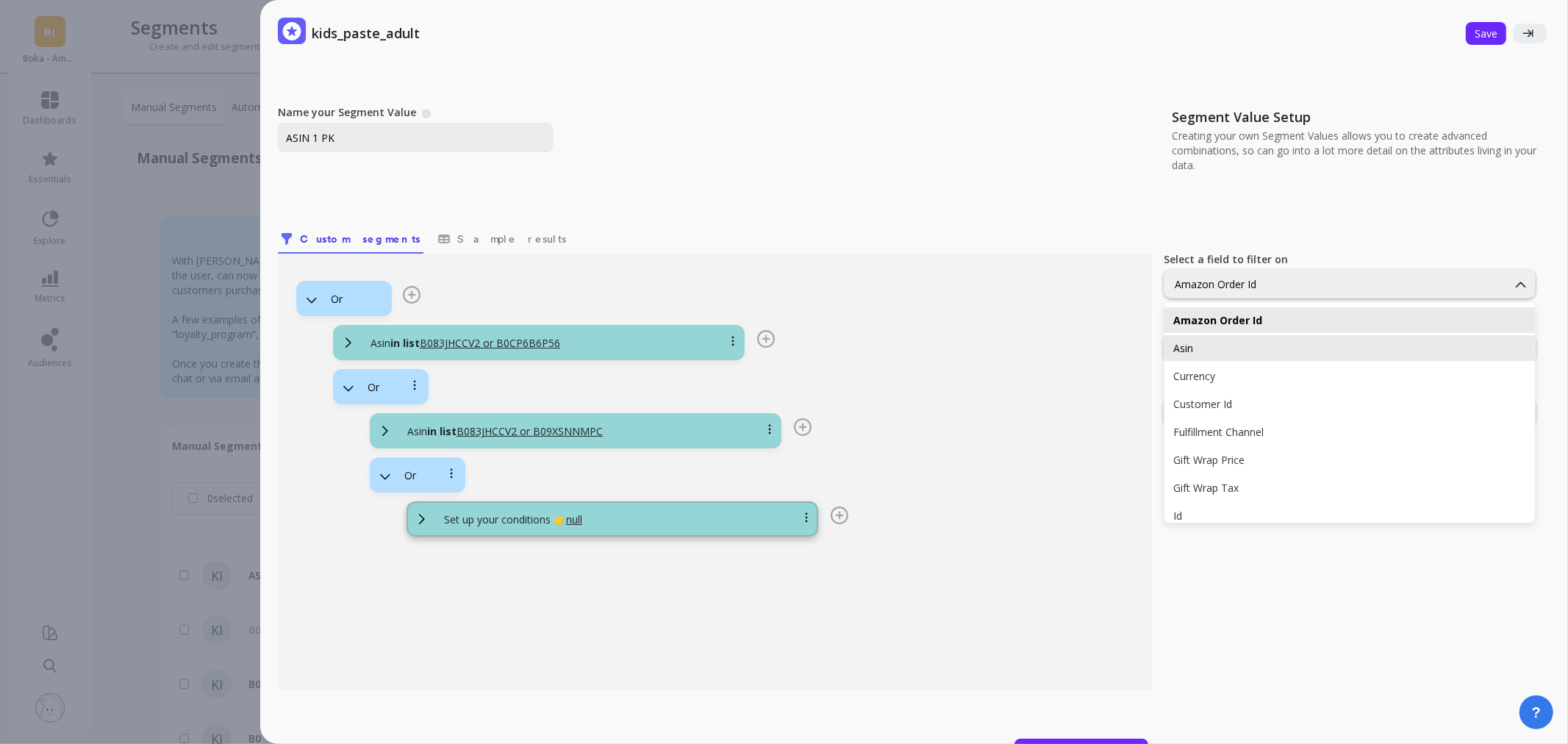
click at [1220, 351] on div "Asin" at bounding box center [1349, 348] width 352 height 14
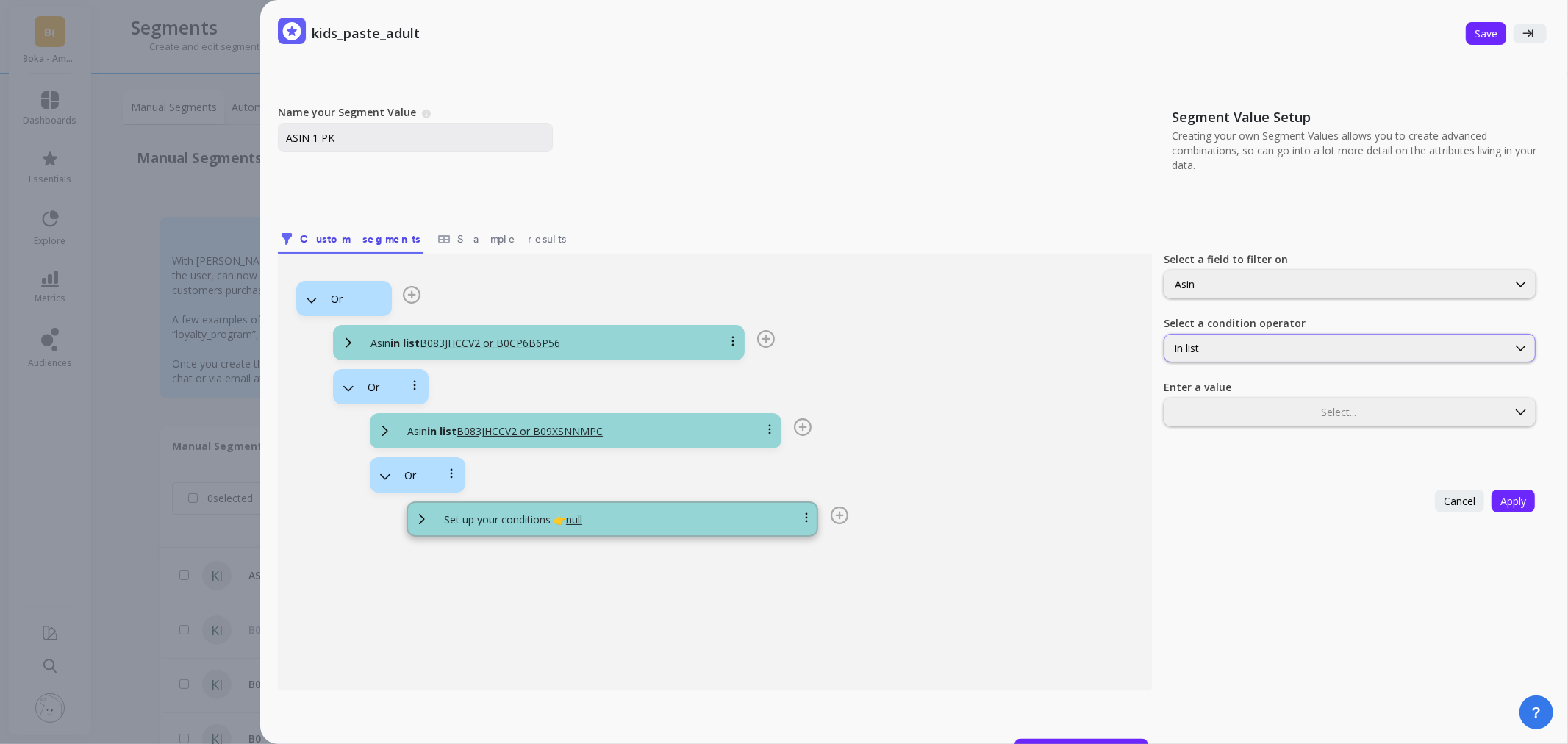
click at [1258, 346] on div "in list" at bounding box center [1336, 348] width 322 height 14
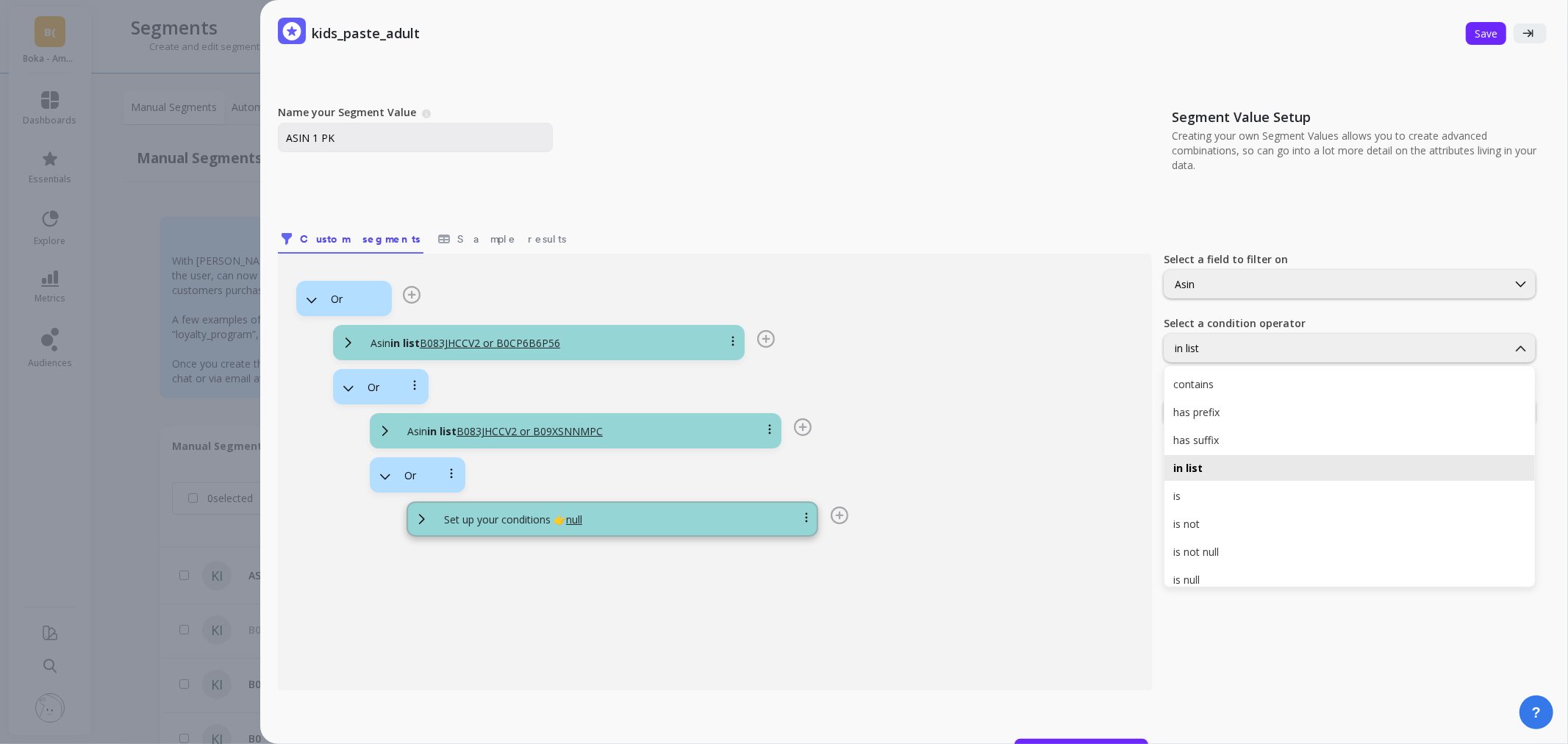
click at [1258, 346] on div "in list" at bounding box center [1336, 348] width 322 height 14
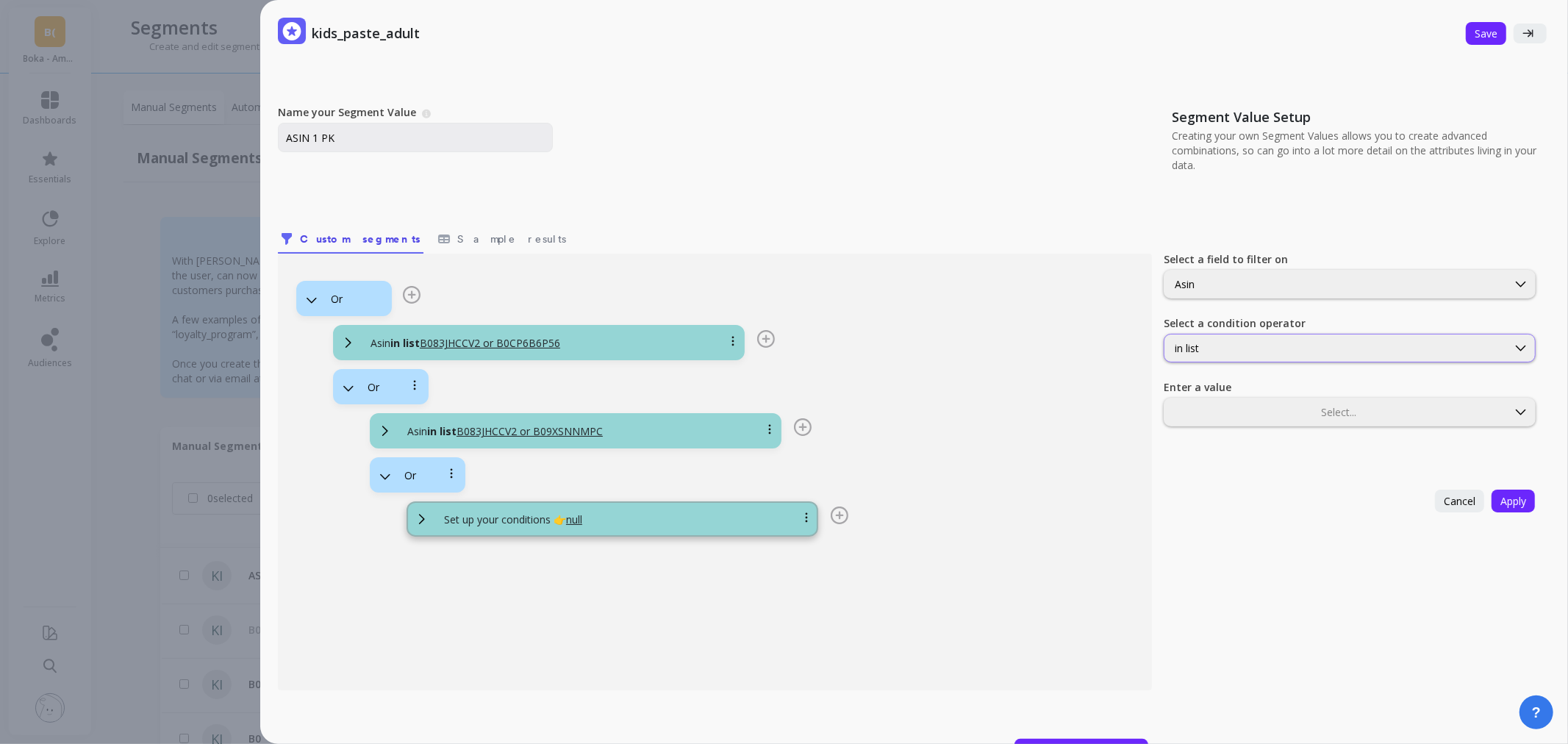
click at [1230, 350] on div "in list" at bounding box center [1336, 348] width 322 height 14
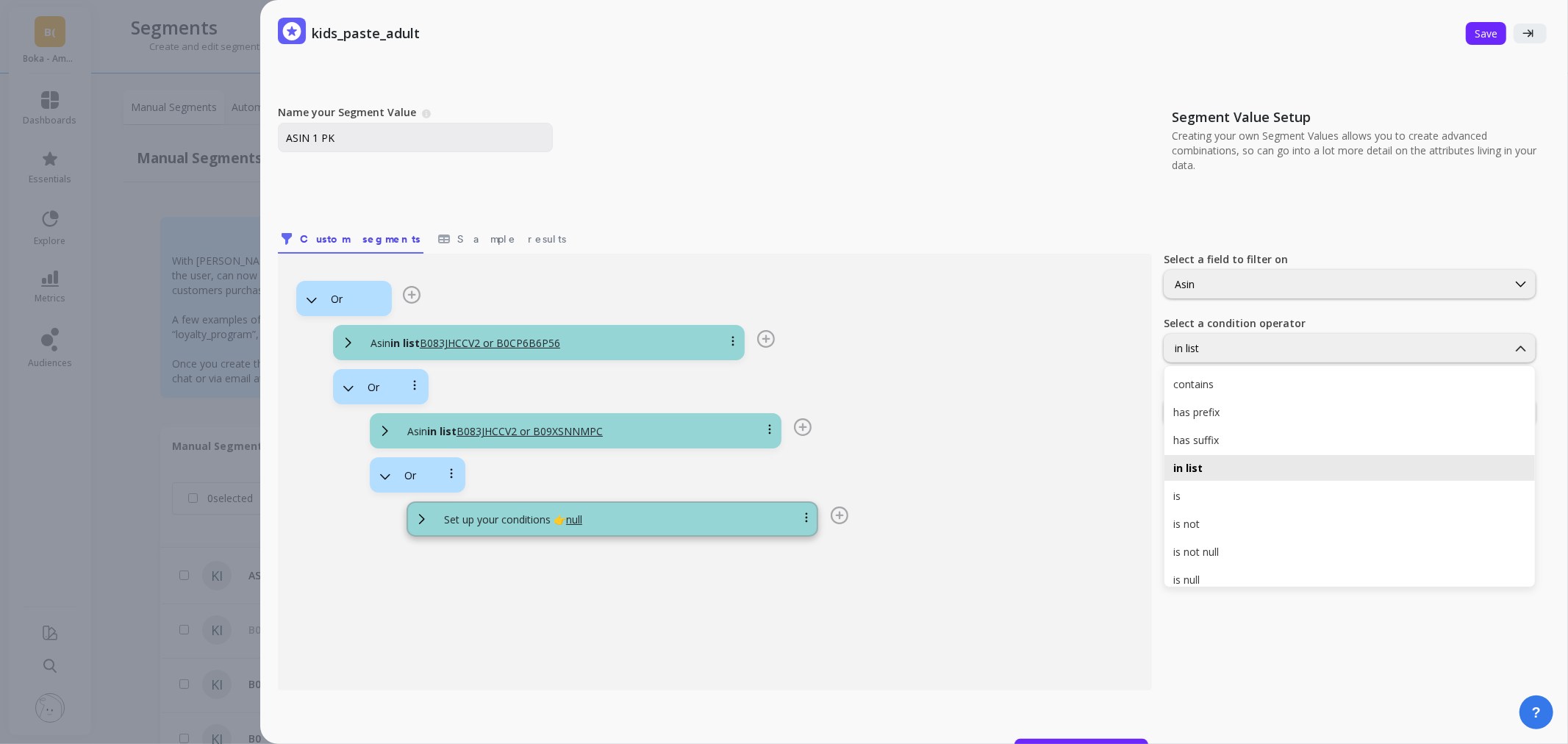
click at [1100, 374] on div "option Or, selected. Or Asin in list B083JHCCV2 or B0CP6B6P56 Or Asin in list B…" at bounding box center [714, 403] width 837 height 265
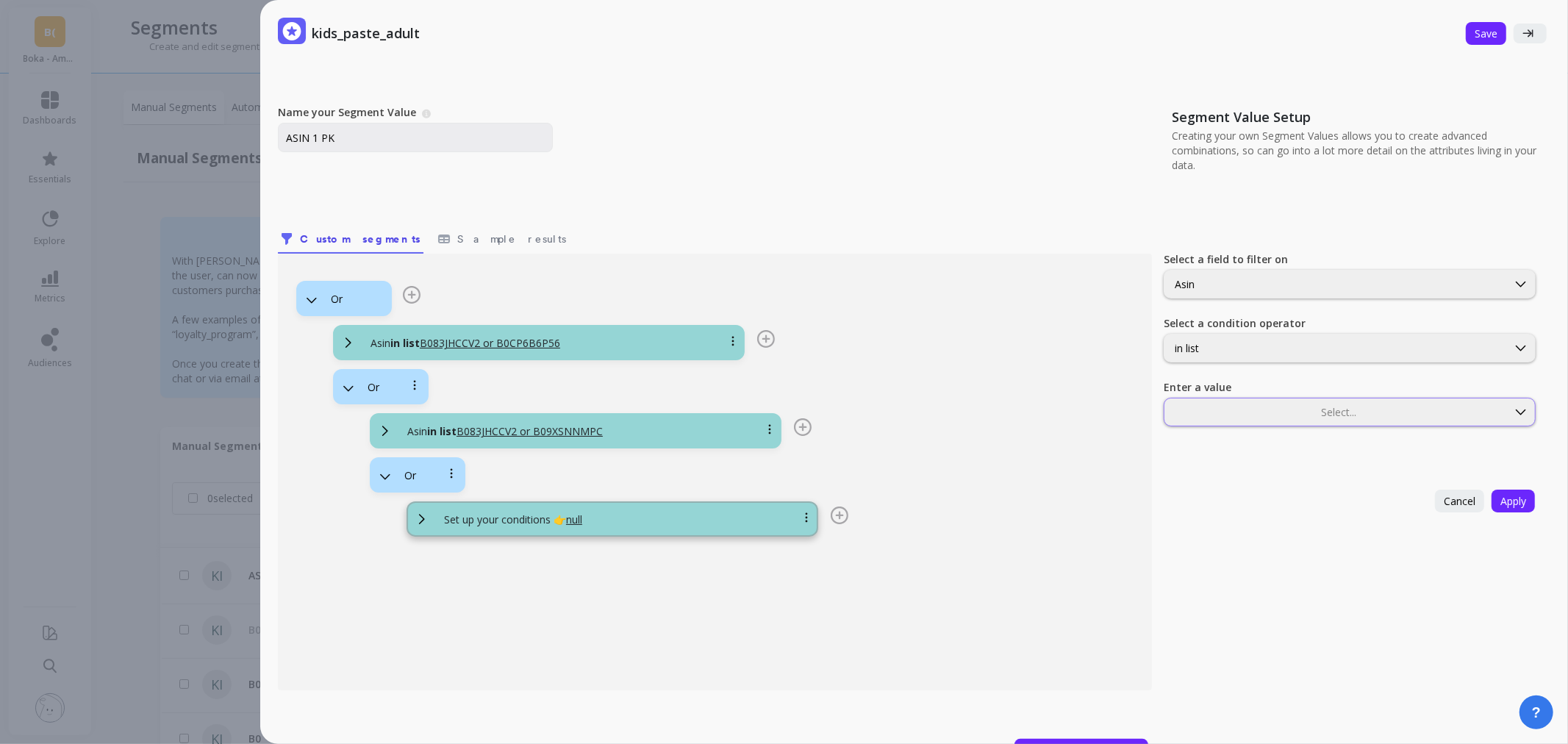
click at [1231, 416] on div at bounding box center [1335, 412] width 340 height 14
type input "B083JHCCV2"
click at [591, 336] on div "Asin in list B083JHCCV2 or B0CP6B6P56" at bounding box center [556, 343] width 396 height 14
click at [328, 296] on div "Or" at bounding box center [352, 299] width 63 height 14
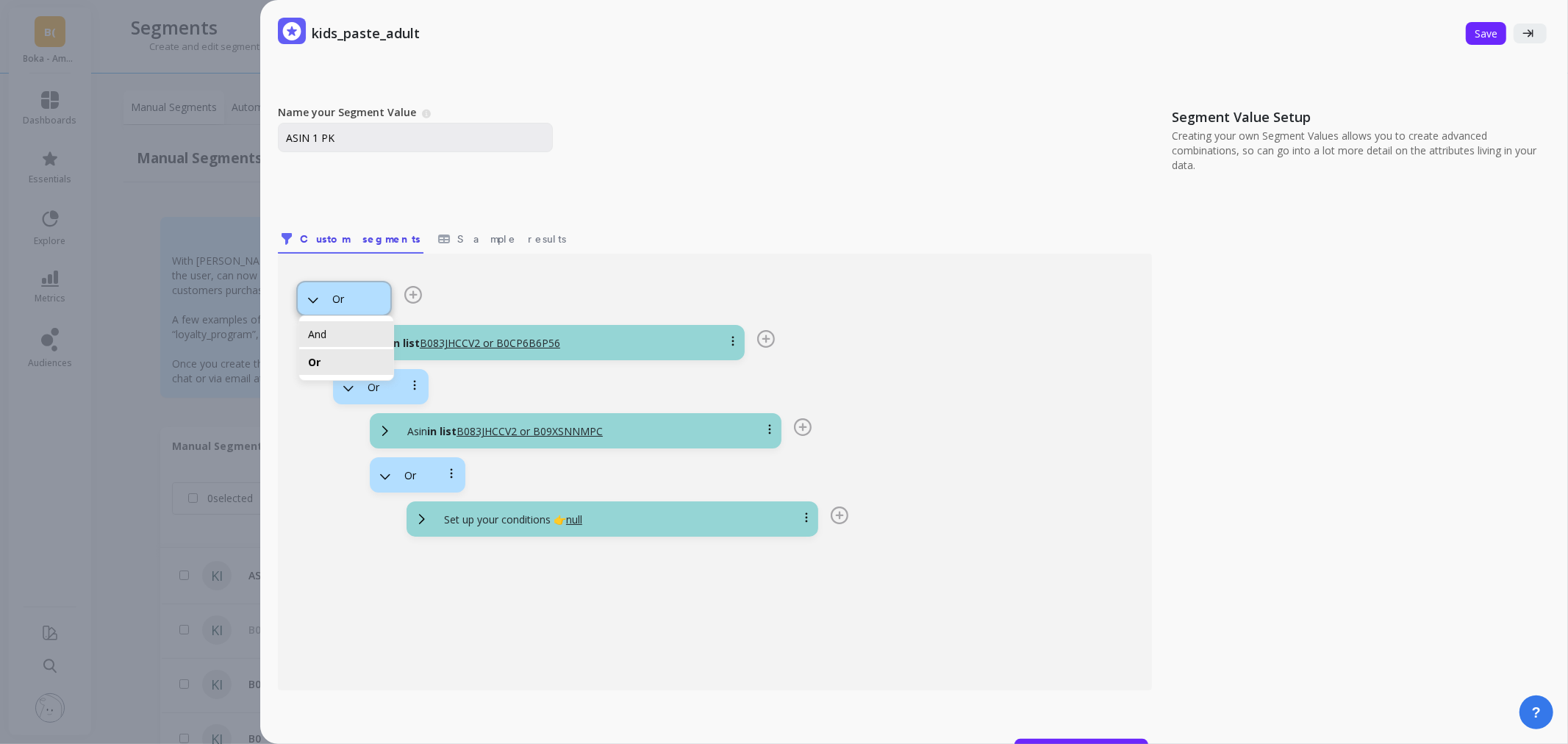
click at [331, 331] on div "And" at bounding box center [346, 334] width 77 height 14
click at [584, 342] on div "Asin in list B083JHCCV2 or B0CP6B6P56" at bounding box center [556, 343] width 396 height 14
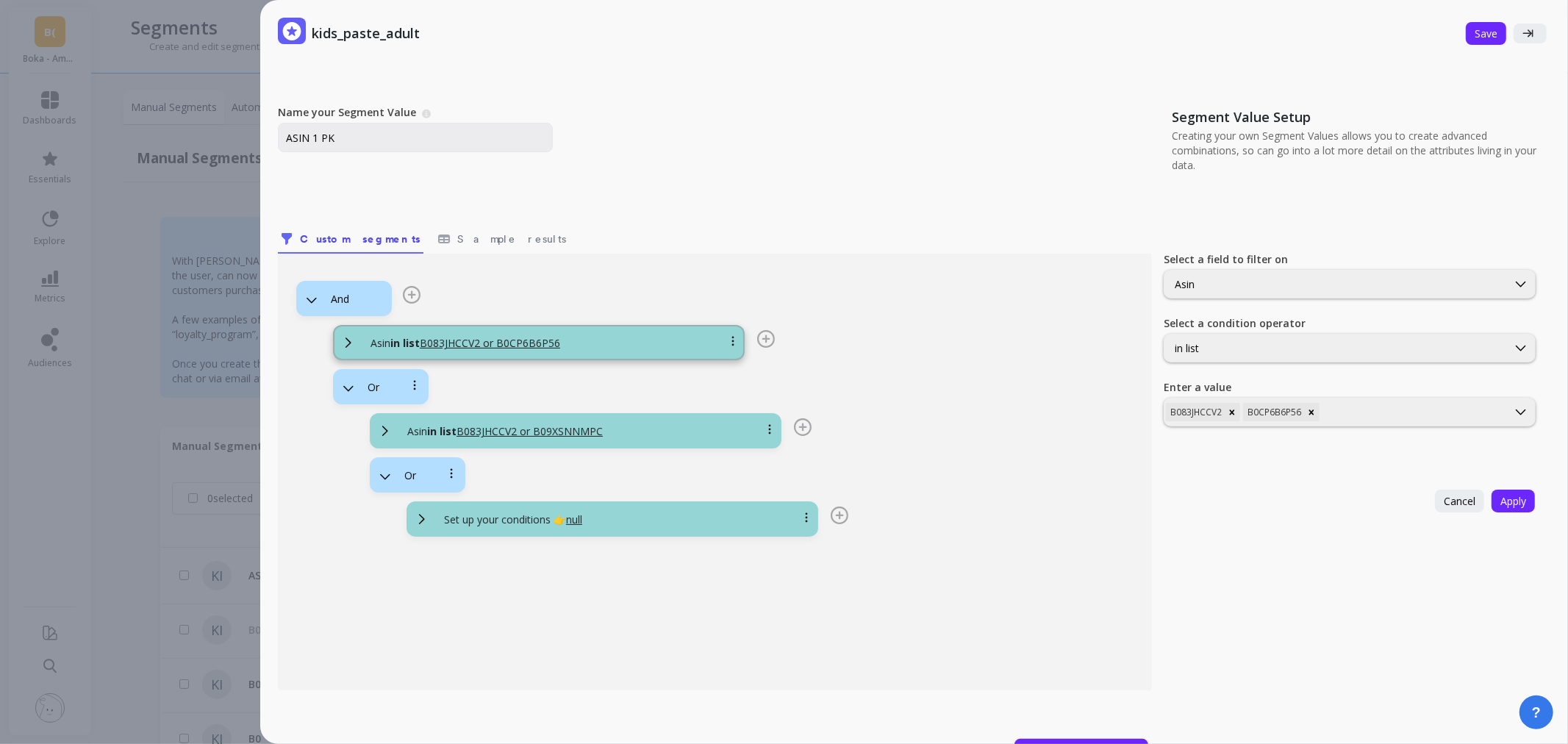
click at [344, 383] on icon at bounding box center [348, 388] width 16 height 16
click at [906, 319] on div "option And, selected. And Asin in list B083JHCCV2 or B0CP6B6P56 Or Asin in list…" at bounding box center [714, 403] width 837 height 265
click at [513, 347] on u "B083JHCCV2 or B0CP6B6P56" at bounding box center [489, 343] width 140 height 14
click at [363, 386] on div "Or" at bounding box center [389, 386] width 63 height 14
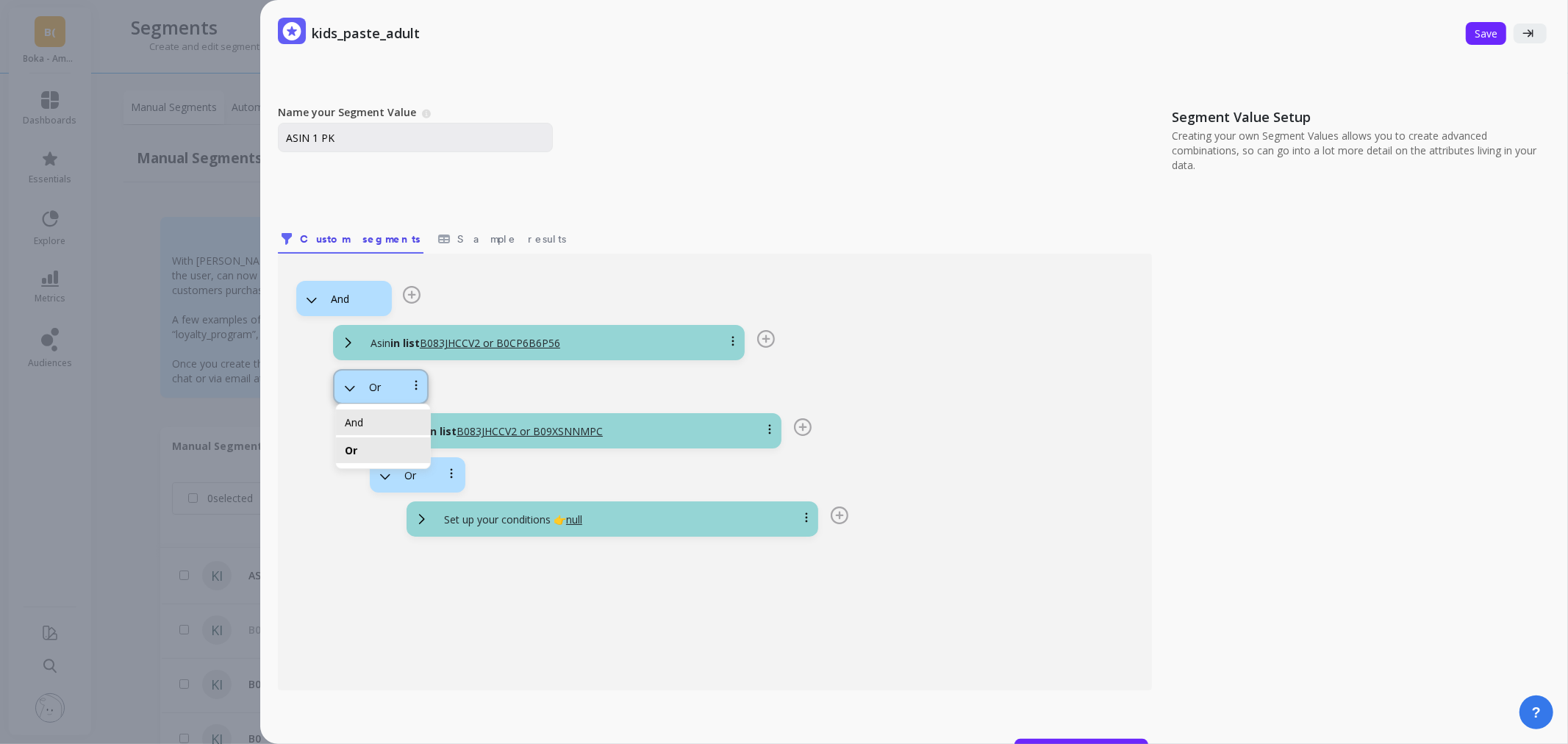
click at [355, 430] on div "And" at bounding box center [383, 422] width 94 height 26
click at [378, 369] on div "option And, selected. And" at bounding box center [381, 386] width 95 height 35
click at [369, 387] on div "And" at bounding box center [389, 386] width 43 height 14
click at [357, 438] on div "Or" at bounding box center [383, 450] width 94 height 26
click at [609, 438] on div "Asin in list B083JHCCV2 or B09XSNNMPC" at bounding box center [593, 431] width 396 height 14
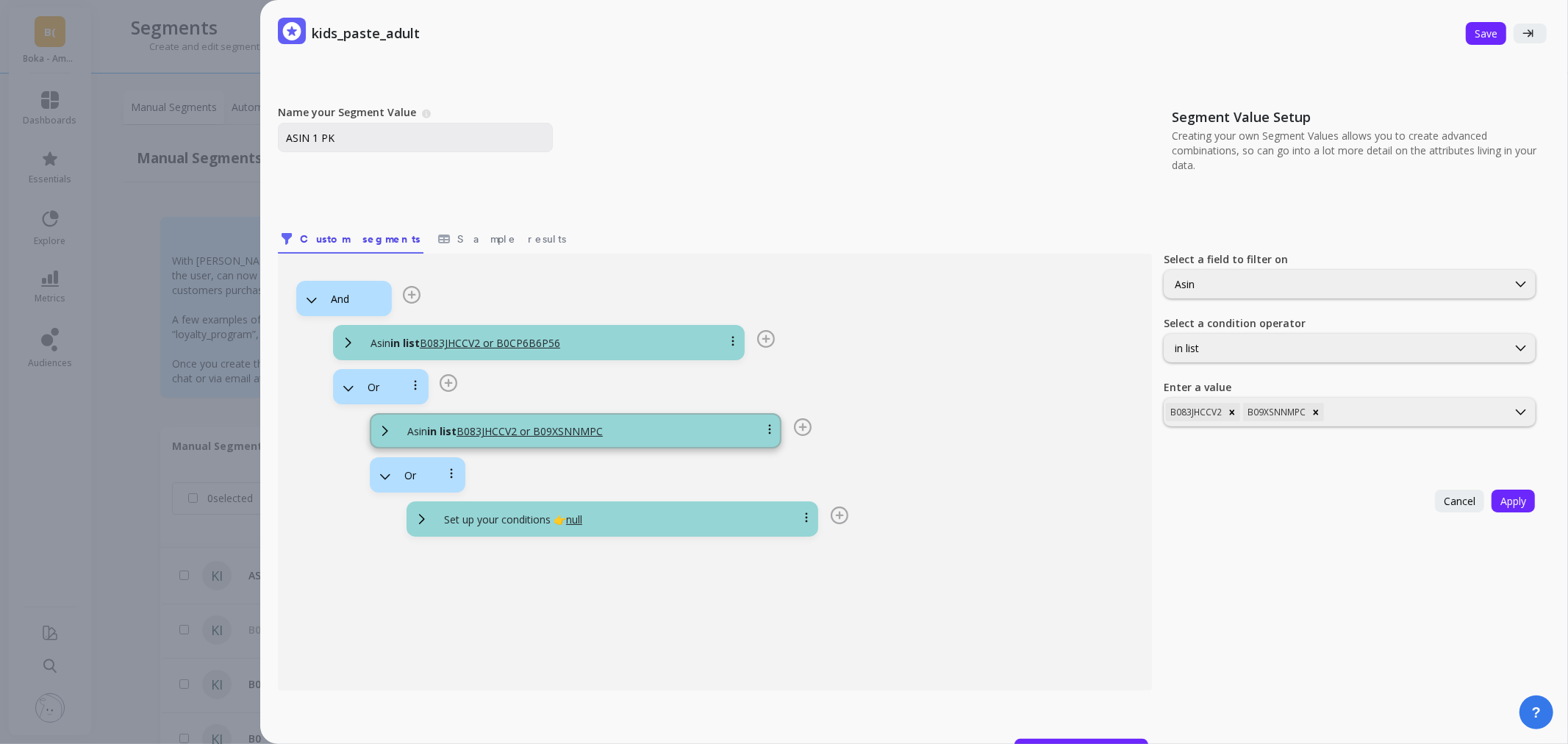
click at [611, 523] on div "Set up your conditions 👉 null" at bounding box center [630, 519] width 396 height 14
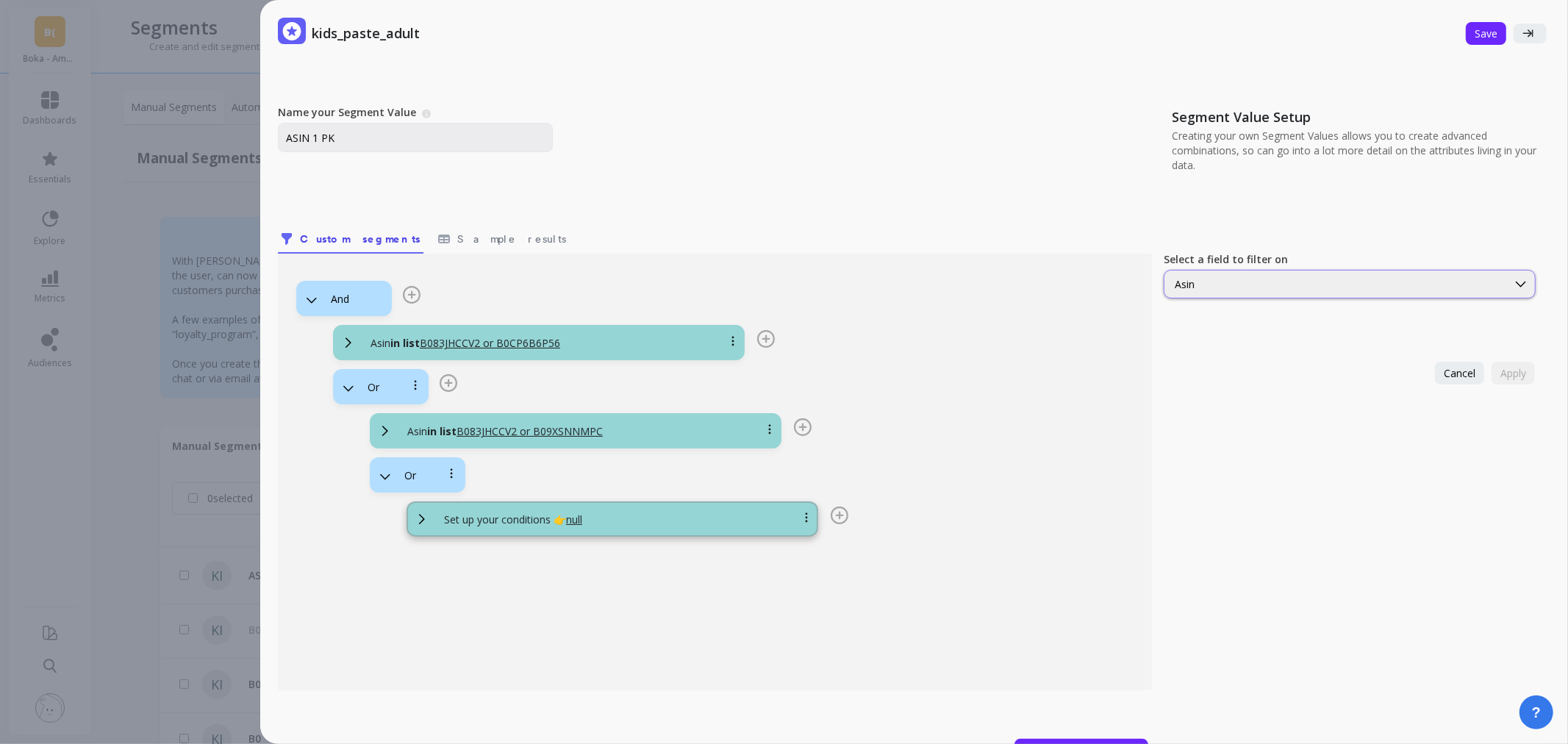
click at [1222, 283] on div "Asin" at bounding box center [1336, 284] width 322 height 14
click at [1228, 348] on div "Asin" at bounding box center [1349, 348] width 352 height 14
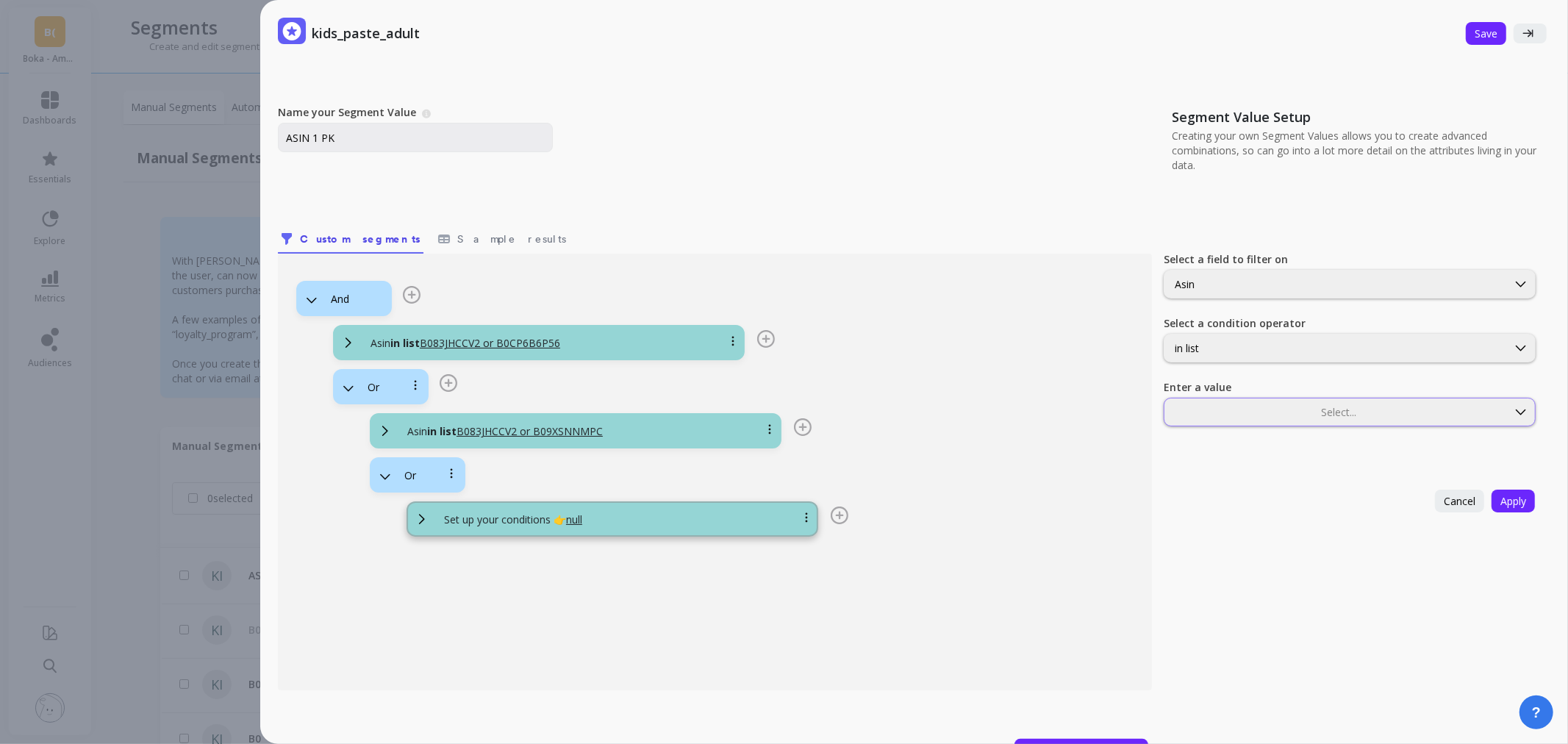
click at [1196, 409] on div at bounding box center [1335, 412] width 340 height 14
type input "B083JHCCV2"
click at [1216, 450] on div "B083JHCCV2" at bounding box center [1349, 448] width 352 height 14
click at [1274, 407] on div at bounding box center [1374, 412] width 262 height 14
type input "B0BSRCQR2S"
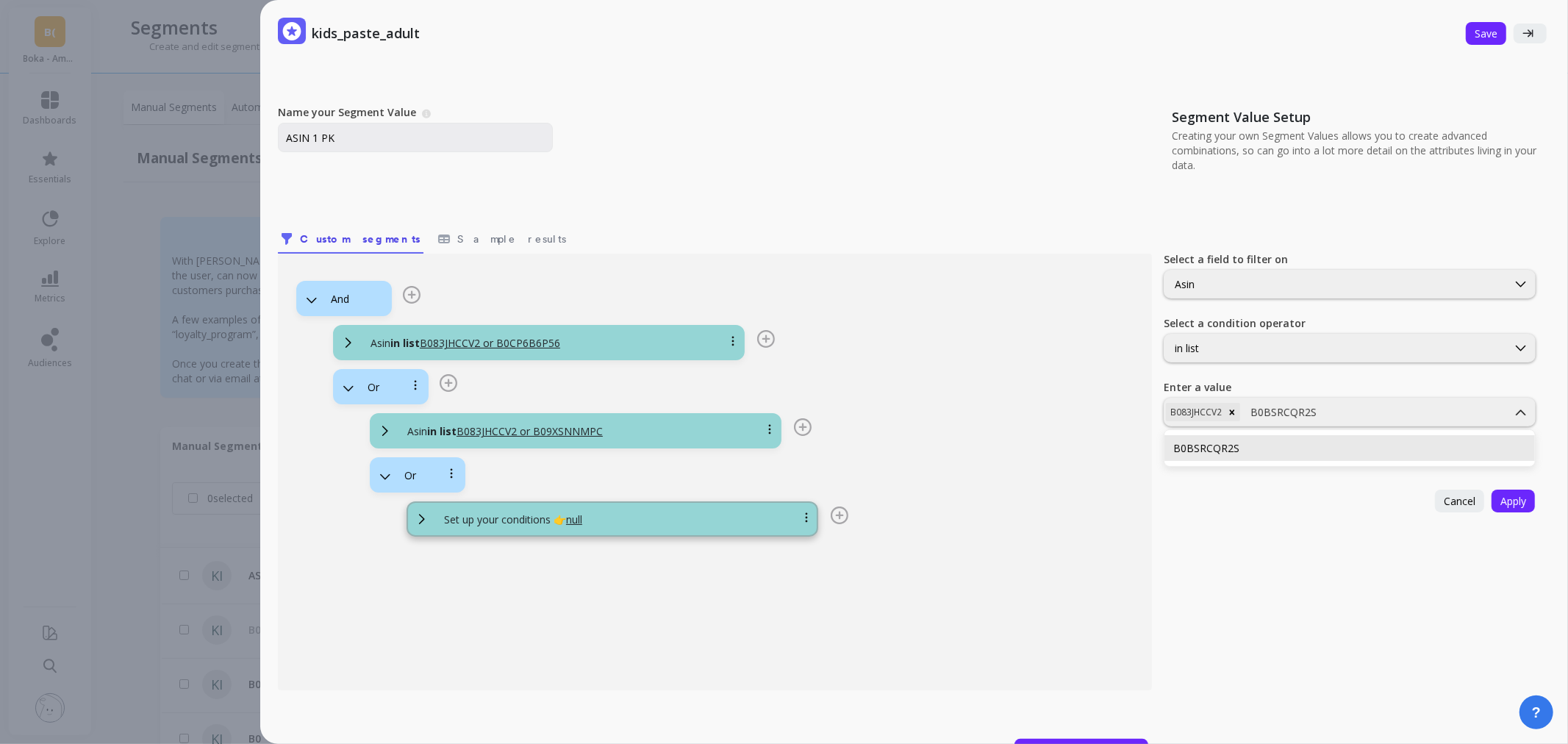
click at [1299, 450] on div "B0BSRCQR2S" at bounding box center [1349, 448] width 352 height 14
click at [1520, 496] on button "Apply" at bounding box center [1513, 501] width 43 height 23
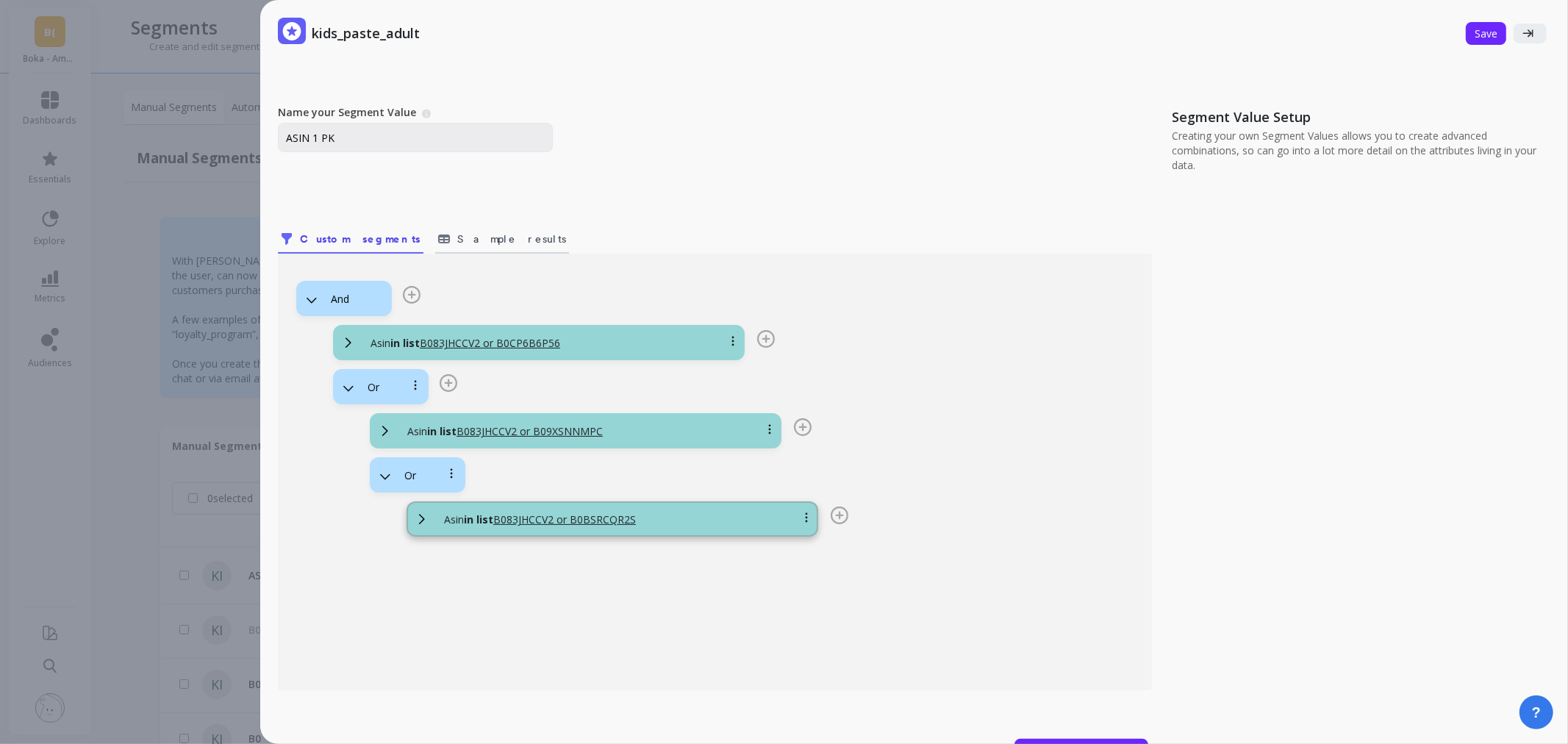
click at [457, 233] on span "Sample results" at bounding box center [512, 238] width 109 height 14
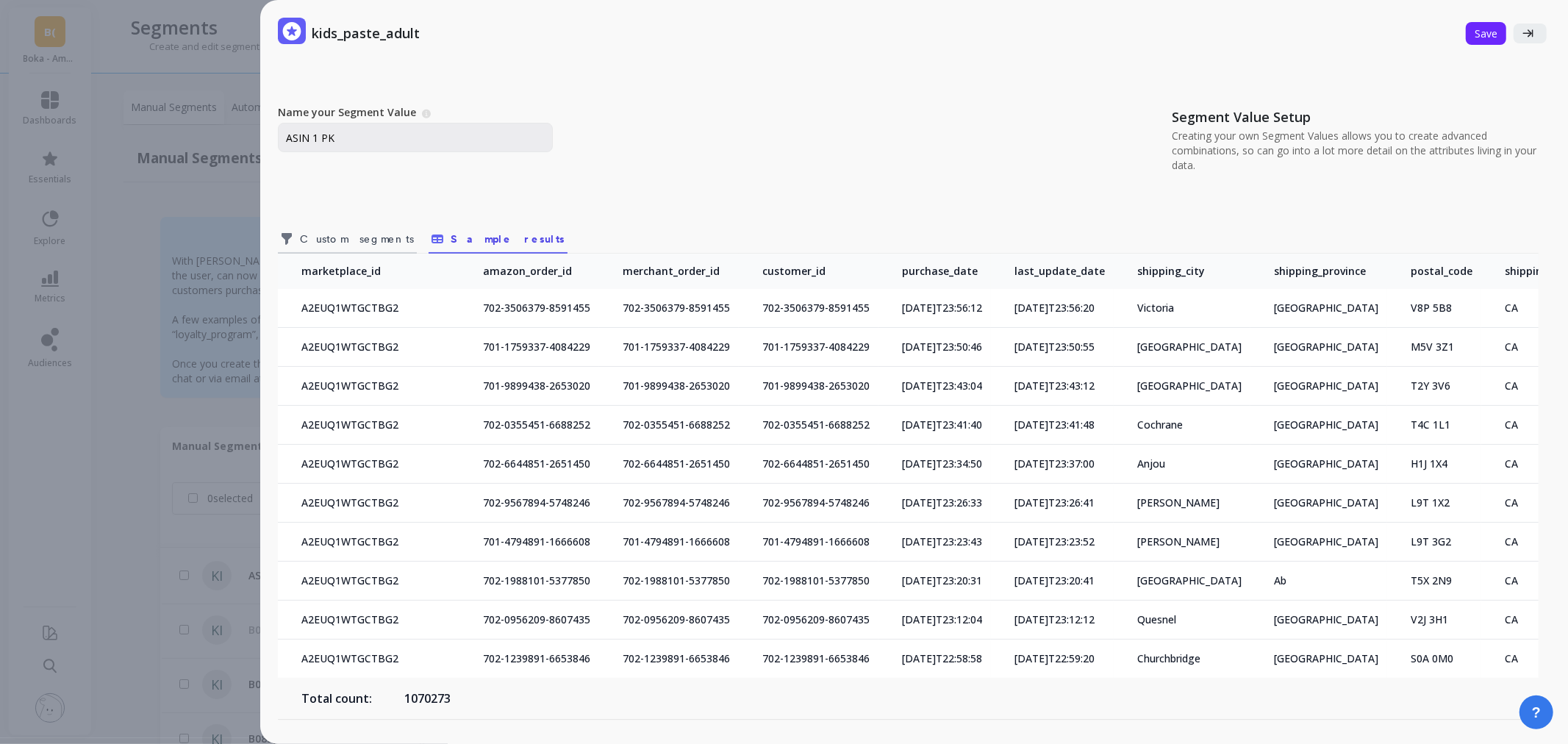
click at [352, 240] on span "Custom segments" at bounding box center [357, 238] width 114 height 14
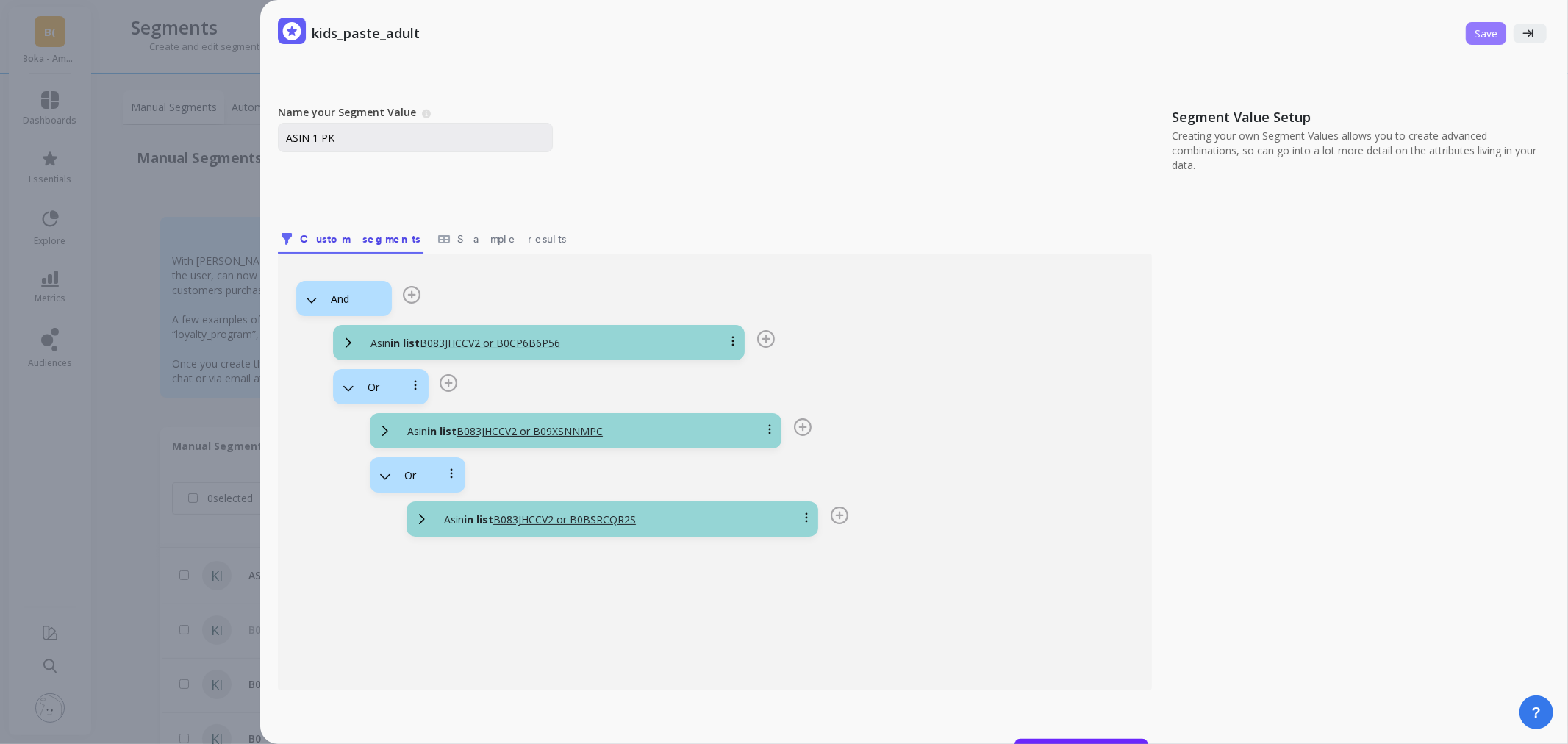
click at [1474, 35] on span "Save" at bounding box center [1485, 33] width 23 height 14
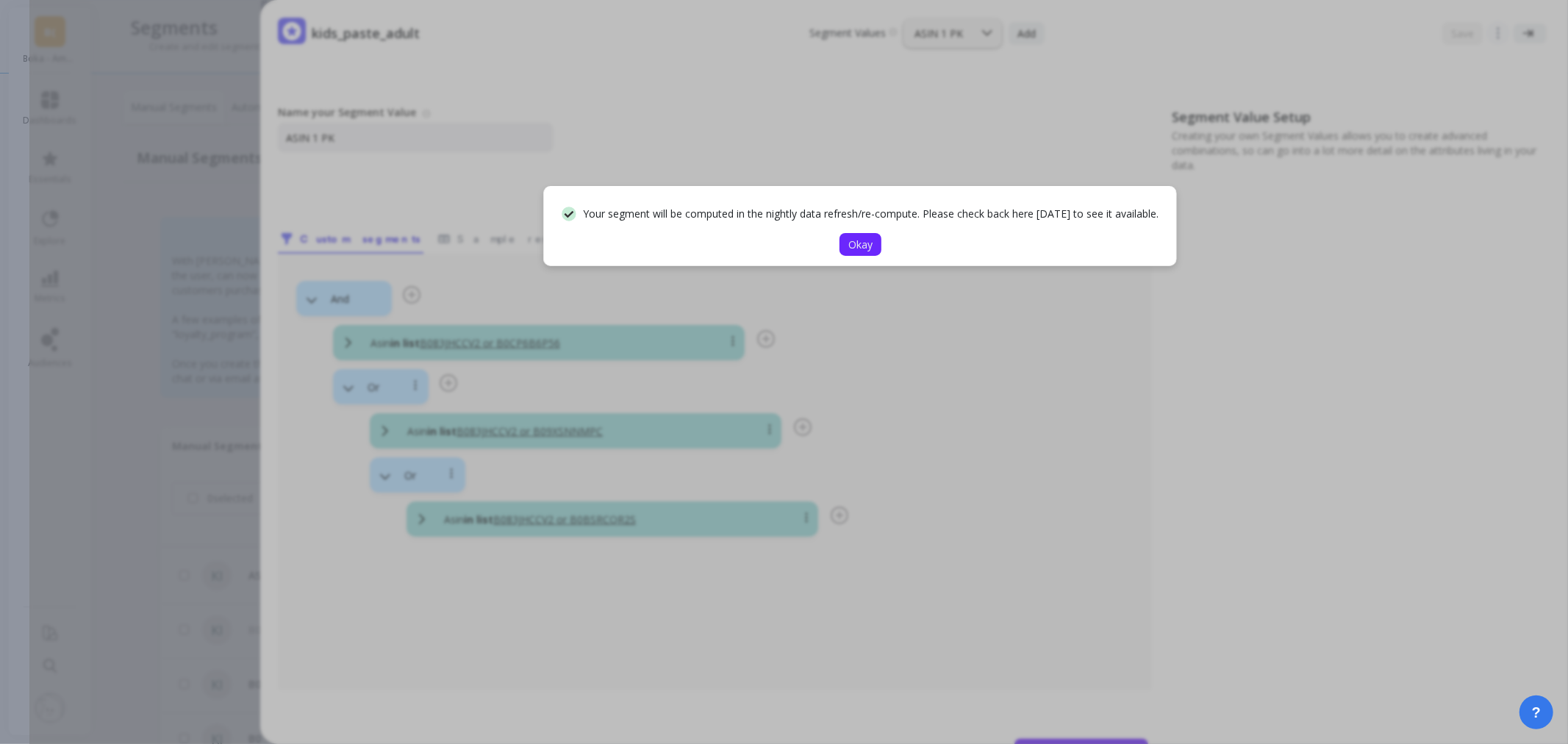
click at [866, 248] on span "Okay" at bounding box center [860, 244] width 24 height 14
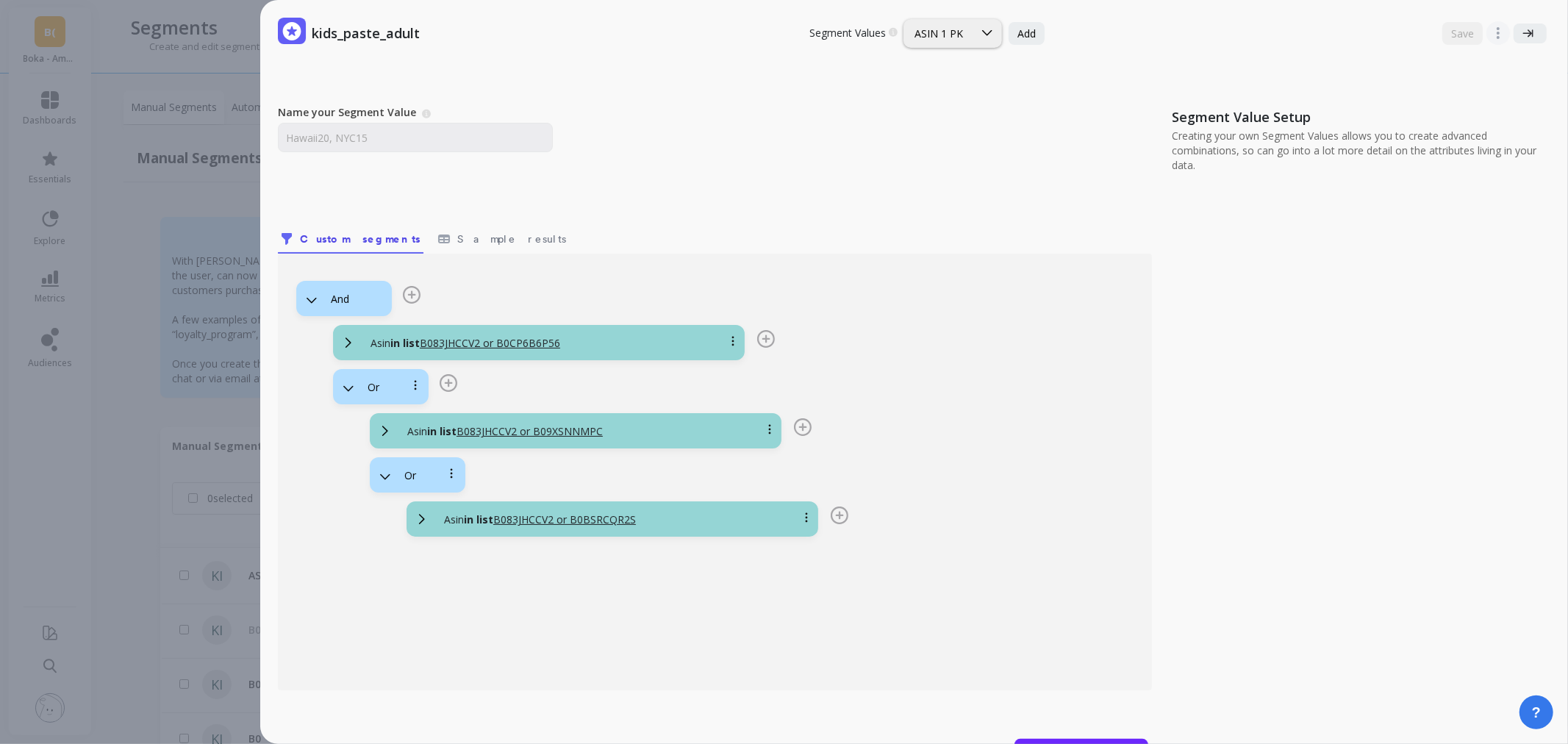
click at [217, 193] on div "kids_paste_adult Segment Values Choose a segment value you would like to edit A…" at bounding box center [798, 372] width 1538 height 744
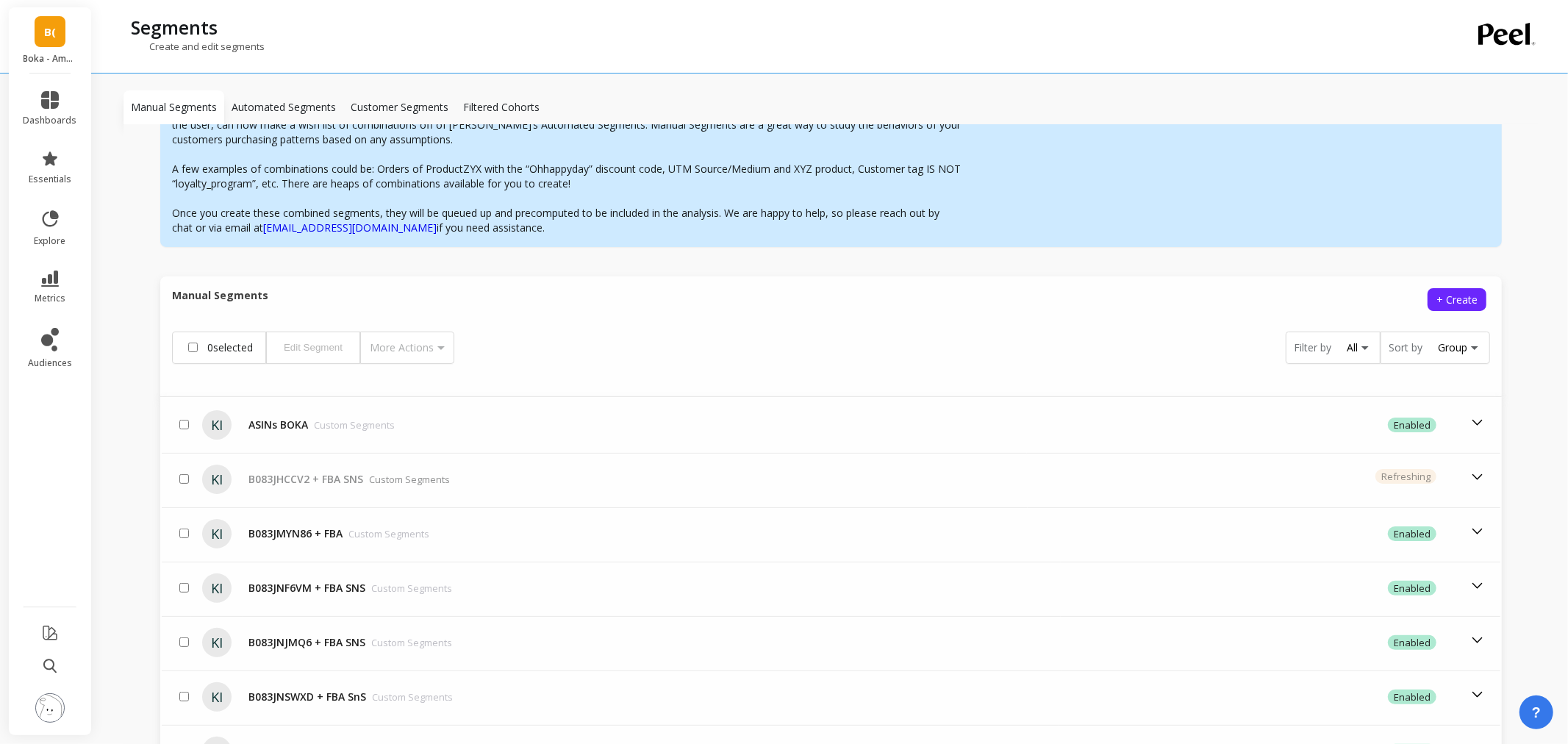
scroll to position [449, 0]
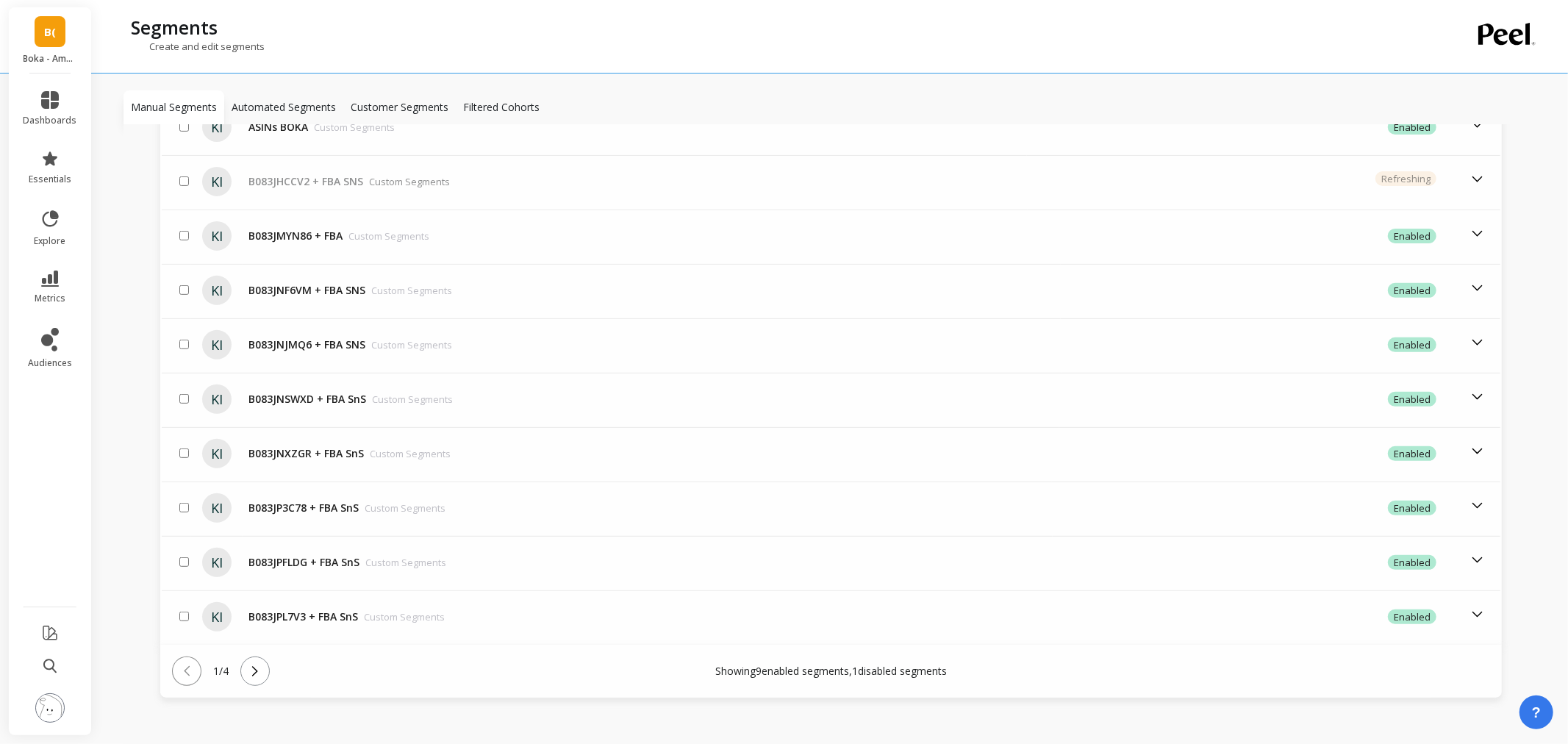
click at [252, 669] on button at bounding box center [255, 671] width 30 height 30
click at [252, 669] on icon at bounding box center [255, 671] width 16 height 16
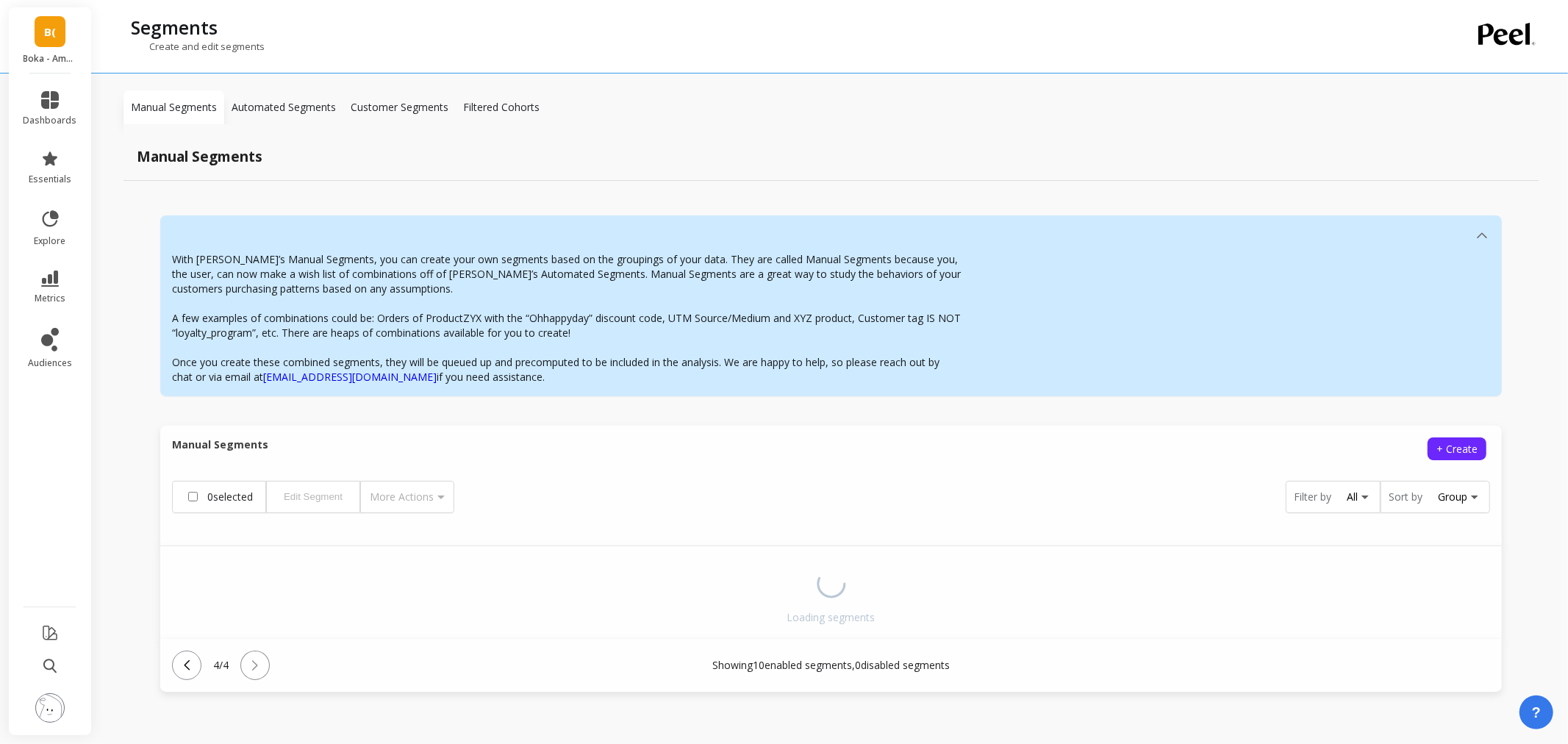
scroll to position [127, 0]
